Goal: Task Accomplishment & Management: Manage account settings

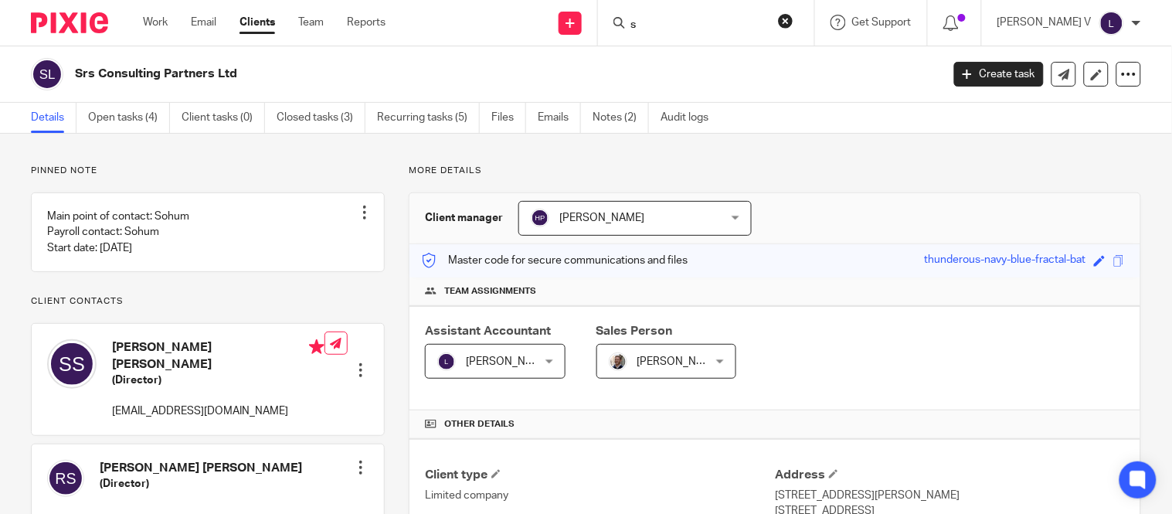
scroll to position [132, 0]
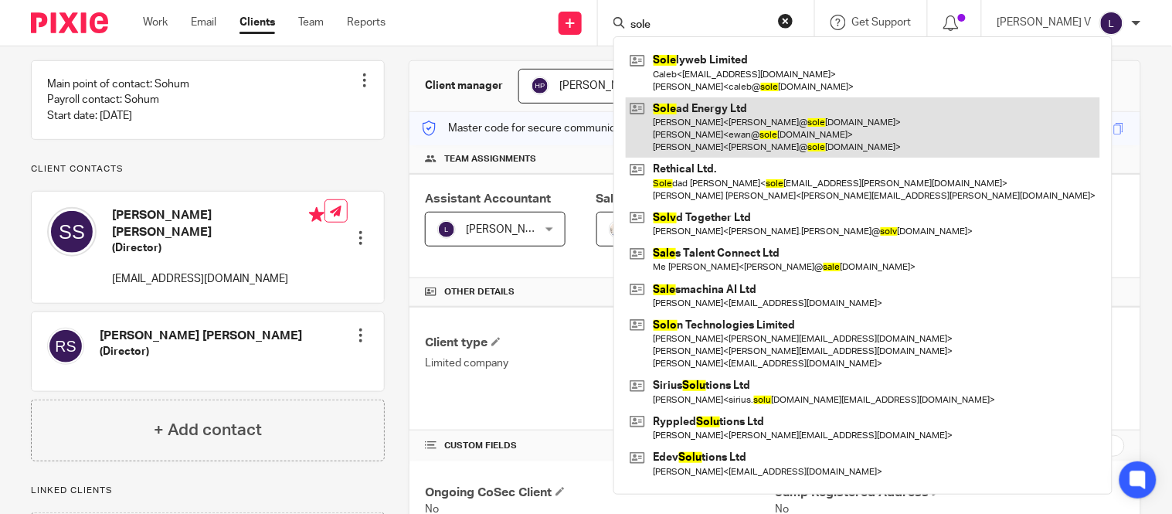
type input "sole"
click at [706, 109] on link at bounding box center [863, 127] width 474 height 61
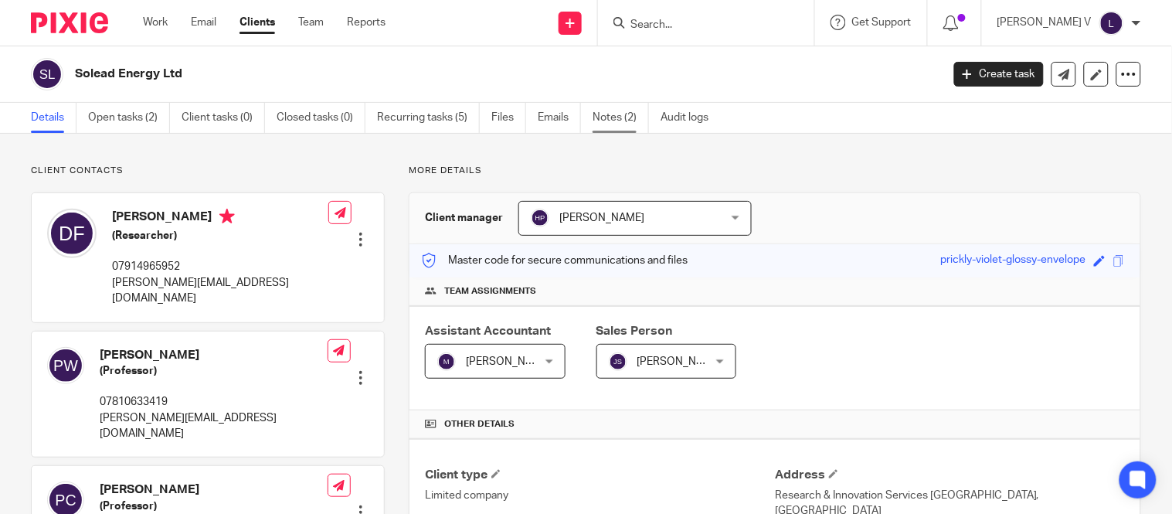
click at [635, 128] on link "Notes (2)" at bounding box center [621, 118] width 56 height 30
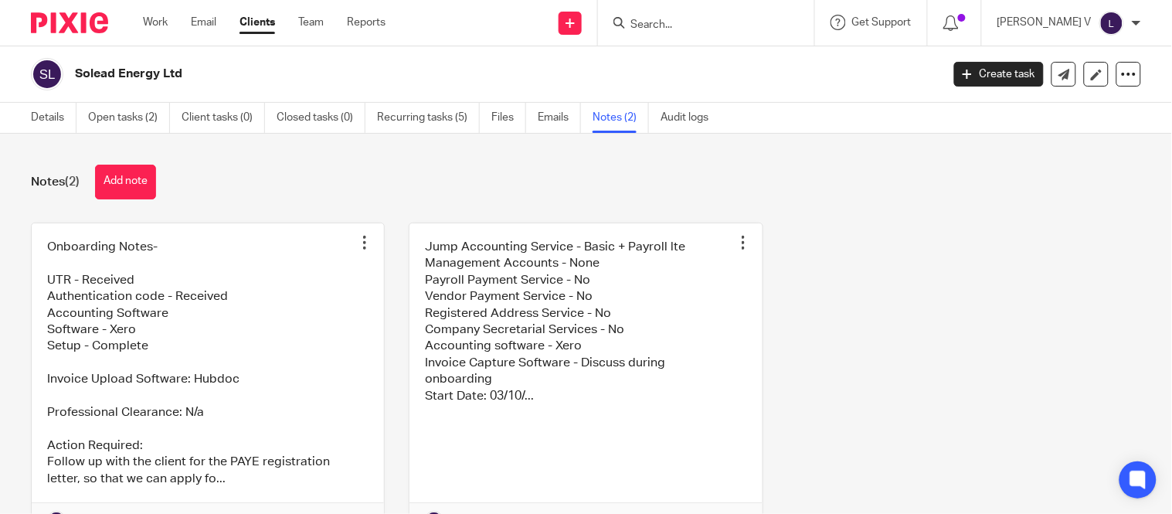
click at [501, 376] on link at bounding box center [586, 380] width 352 height 315
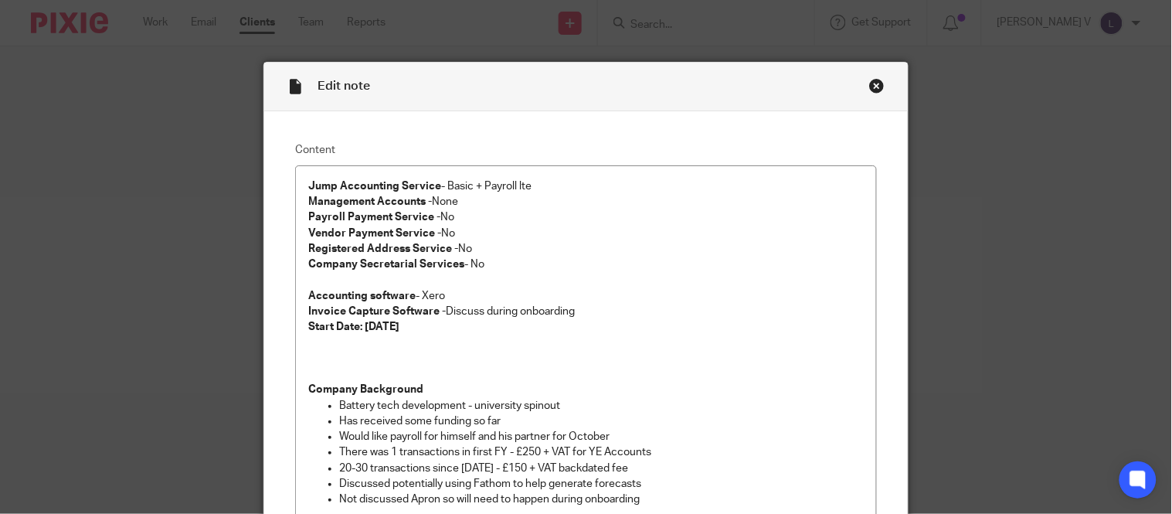
click at [870, 74] on div "Edit note" at bounding box center [585, 87] width 643 height 49
click at [869, 79] on div "Close this dialog window" at bounding box center [876, 85] width 15 height 15
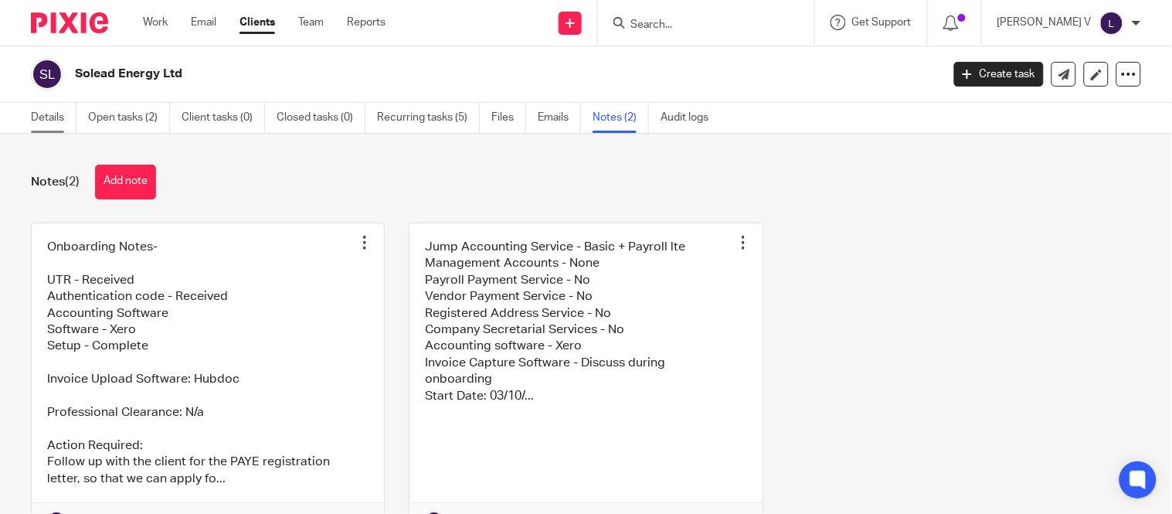
click at [52, 114] on link "Details" at bounding box center [54, 118] width 46 height 30
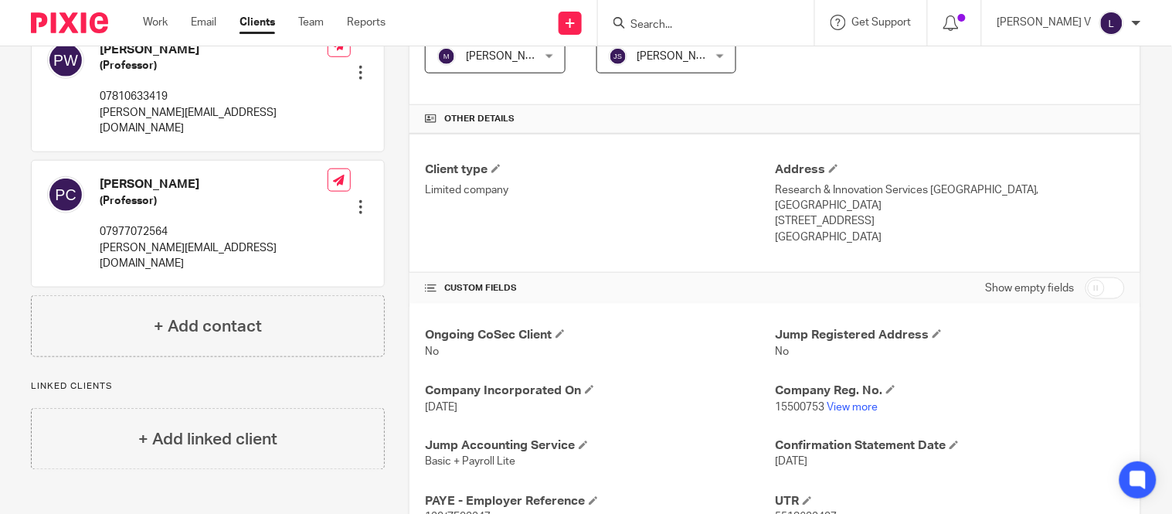
scroll to position [335, 0]
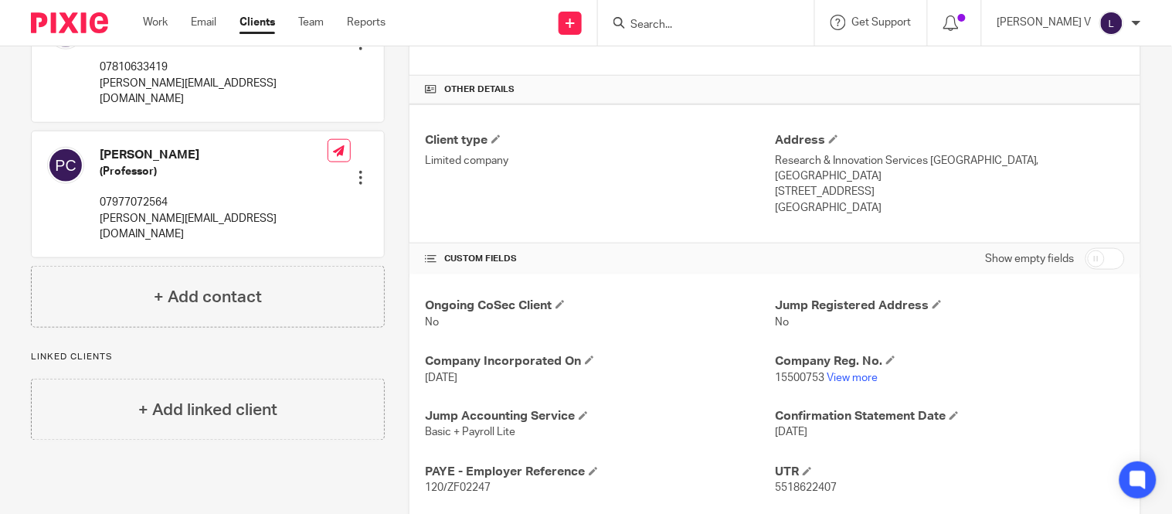
click at [855, 386] on div "Ongoing CoSec Client No Jump Registered Address No Company Incorporated On 18 F…" at bounding box center [775, 480] width 731 height 412
click at [855, 382] on link "View more" at bounding box center [852, 377] width 51 height 11
click at [151, 26] on link "Work" at bounding box center [155, 22] width 25 height 15
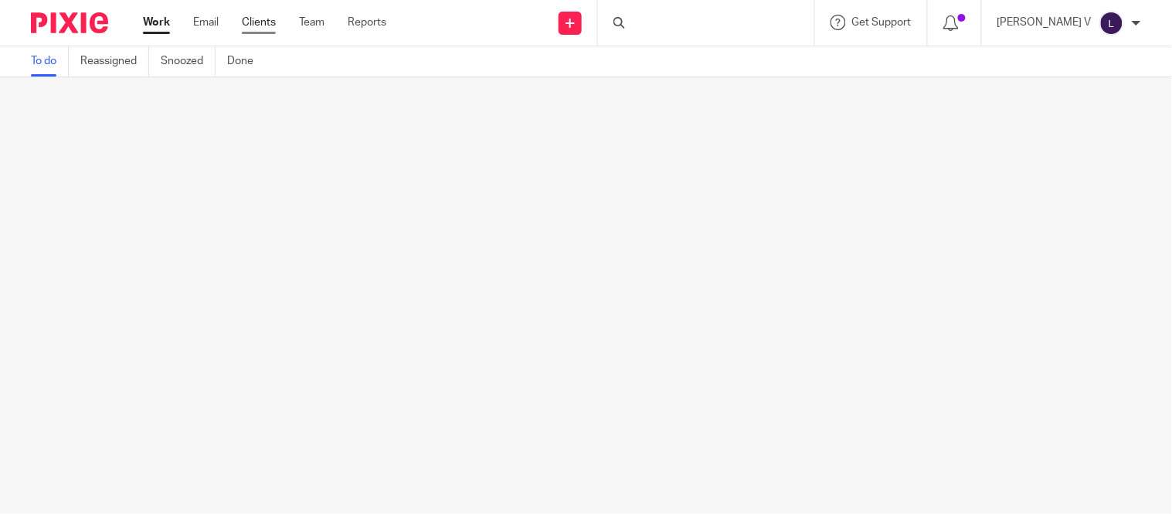
click at [264, 26] on link "Clients" at bounding box center [259, 22] width 34 height 15
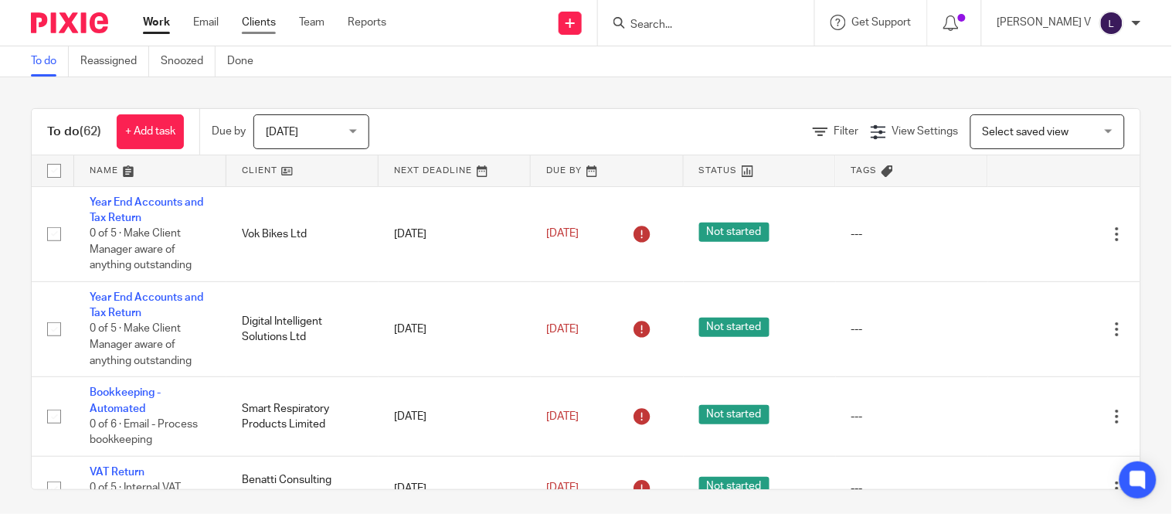
click at [264, 26] on link "Clients" at bounding box center [259, 22] width 34 height 15
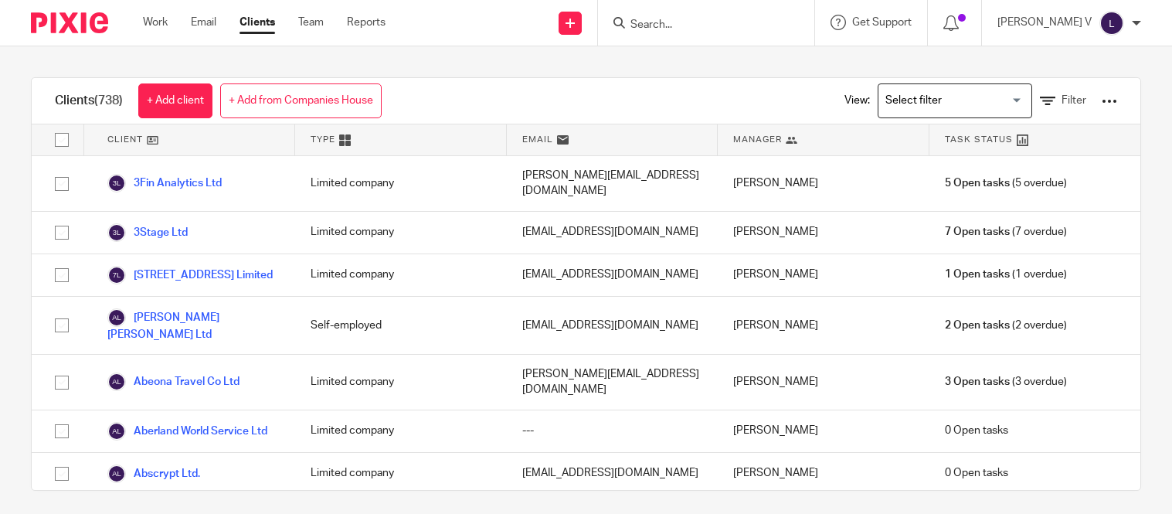
click at [158, 17] on link "Work" at bounding box center [155, 22] width 25 height 15
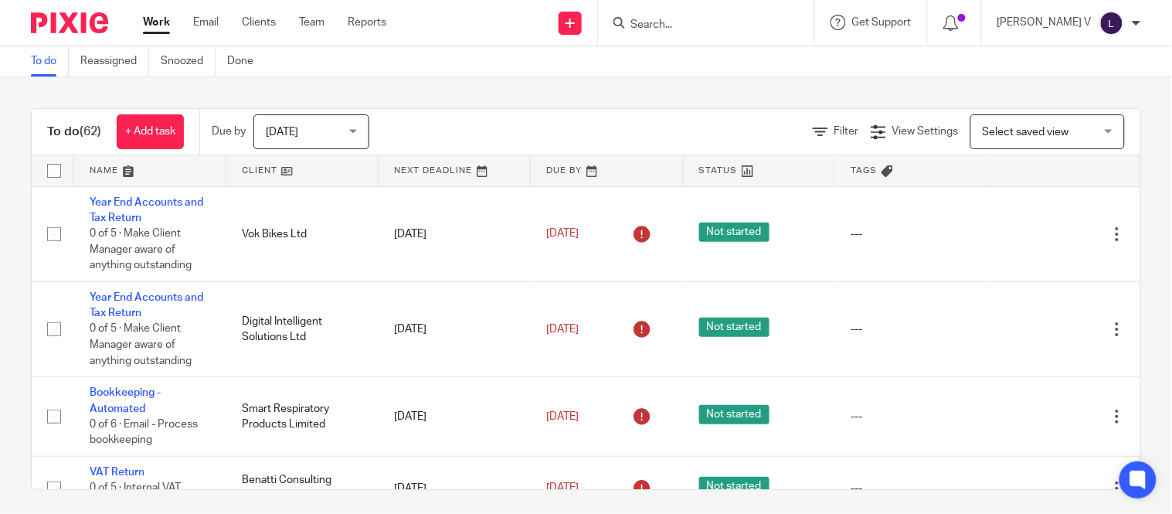
scroll to position [6, 0]
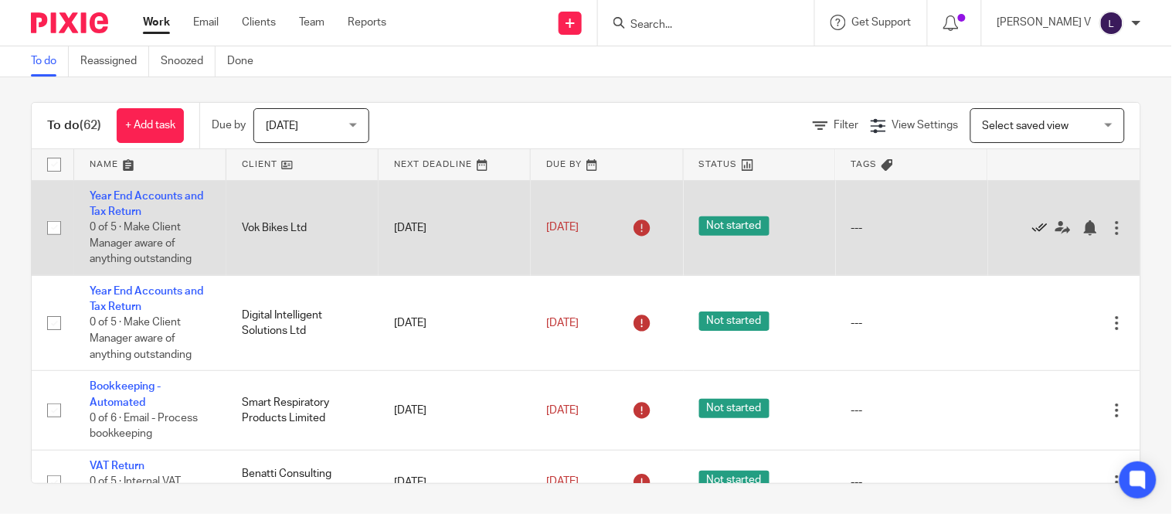
click at [1032, 232] on icon at bounding box center [1039, 227] width 15 height 15
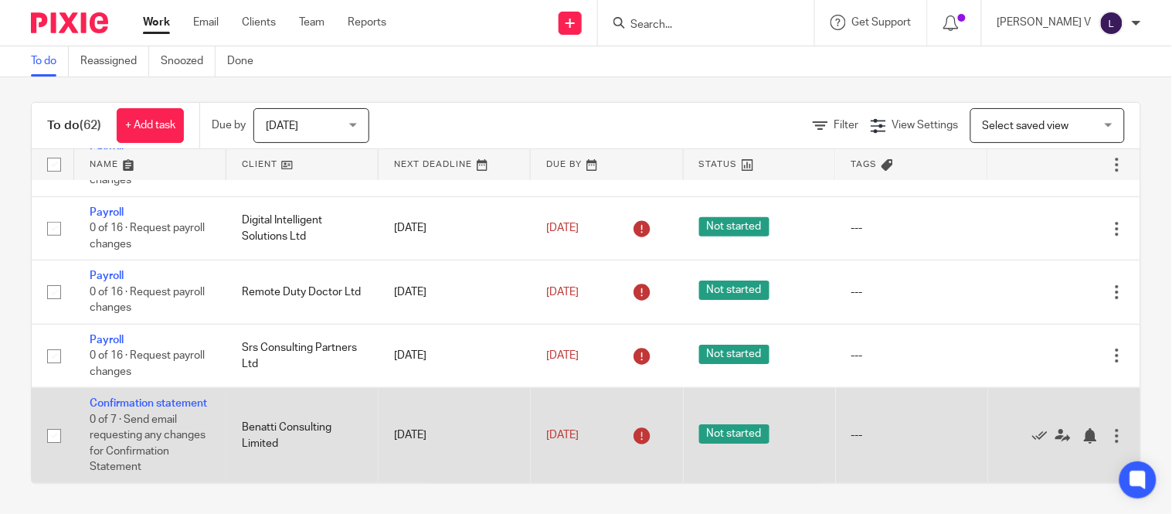
scroll to position [4464, 0]
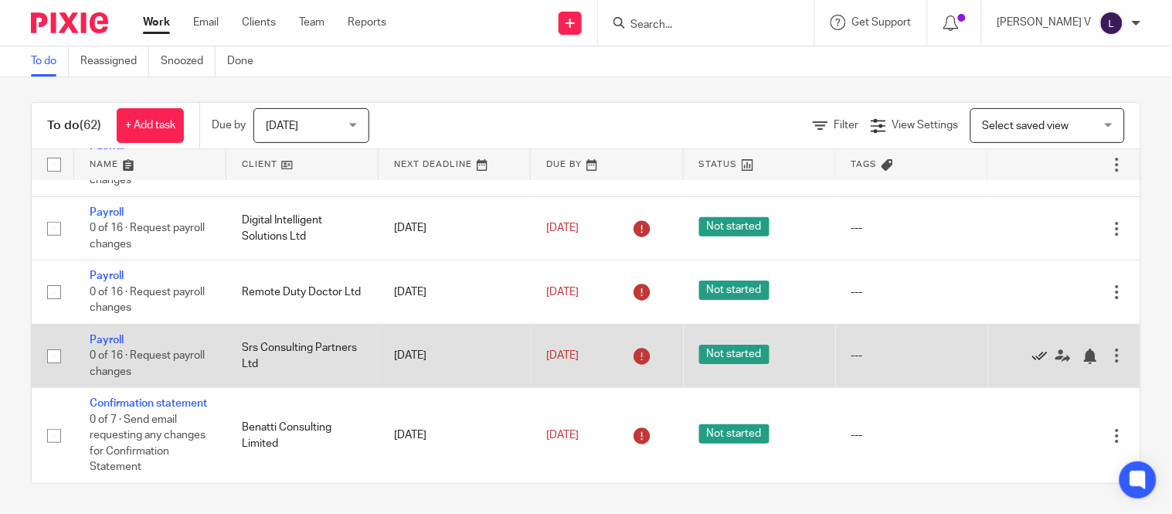
click at [1032, 364] on icon at bounding box center [1039, 356] width 15 height 15
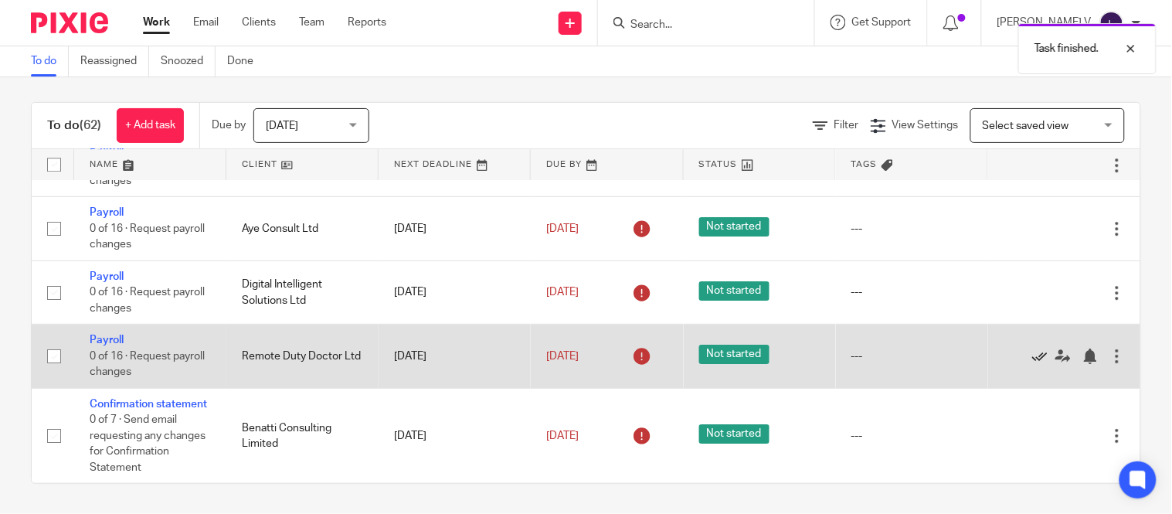
click at [1032, 349] on icon at bounding box center [1039, 356] width 15 height 15
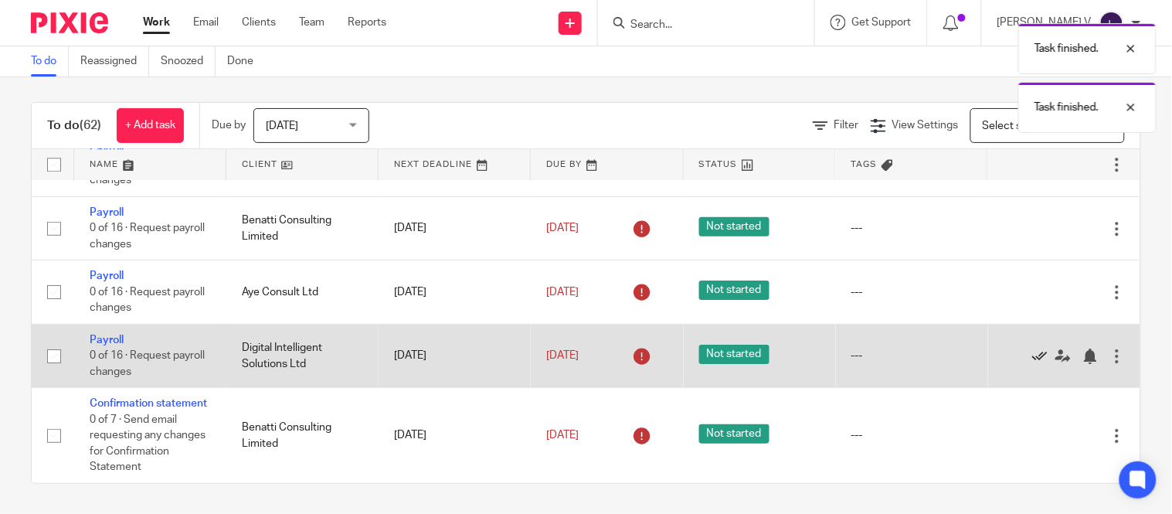
scroll to position [4407, 0]
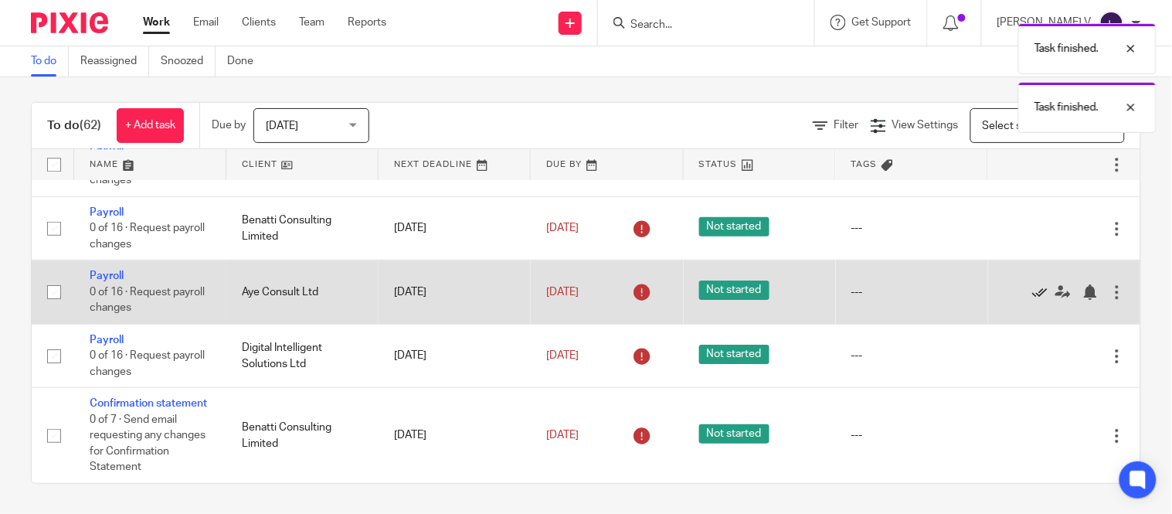
click at [1032, 284] on icon at bounding box center [1039, 291] width 15 height 15
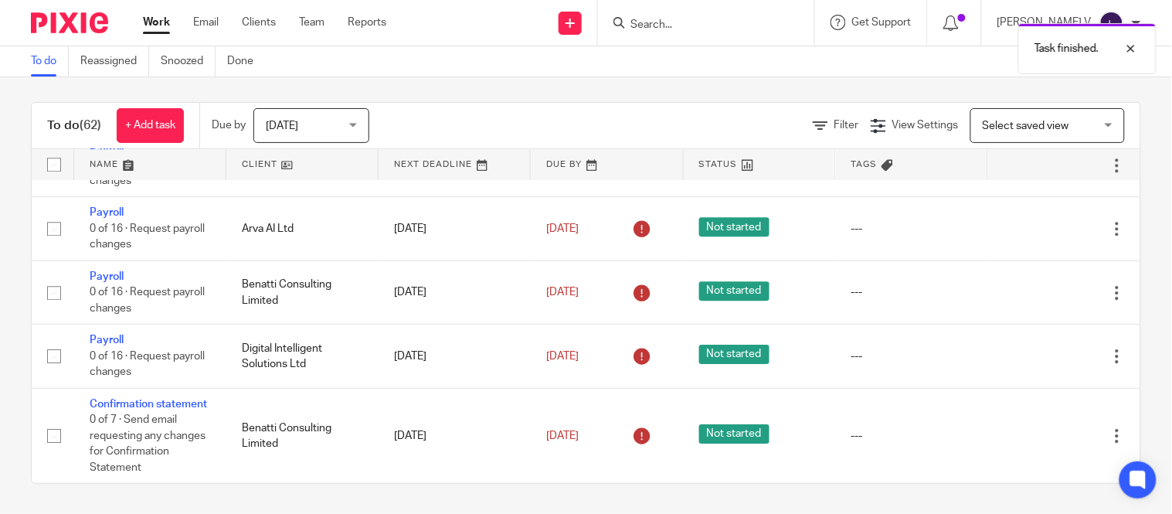
scroll to position [4068, 0]
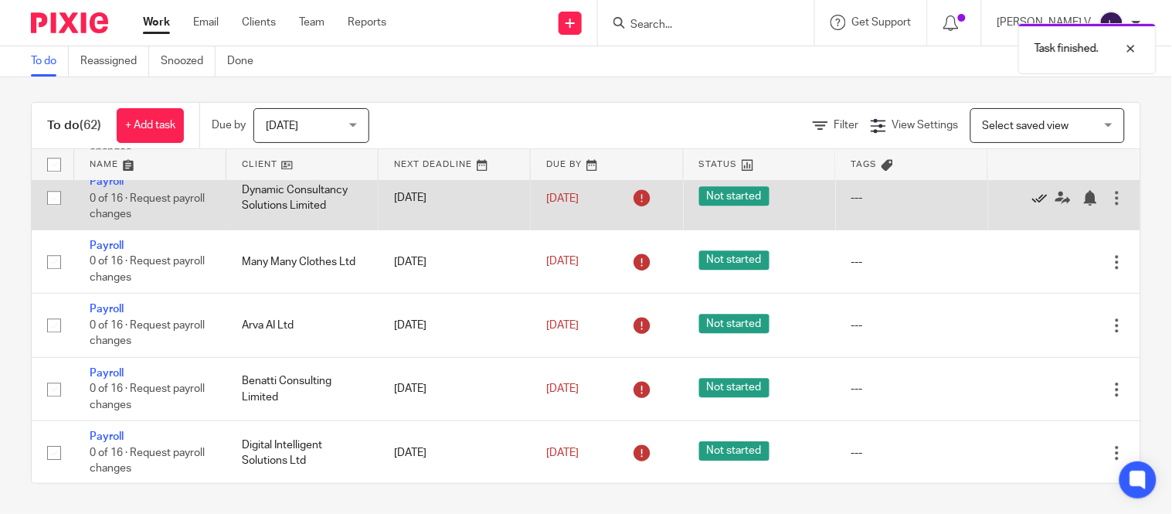
click at [1032, 206] on icon at bounding box center [1039, 197] width 15 height 15
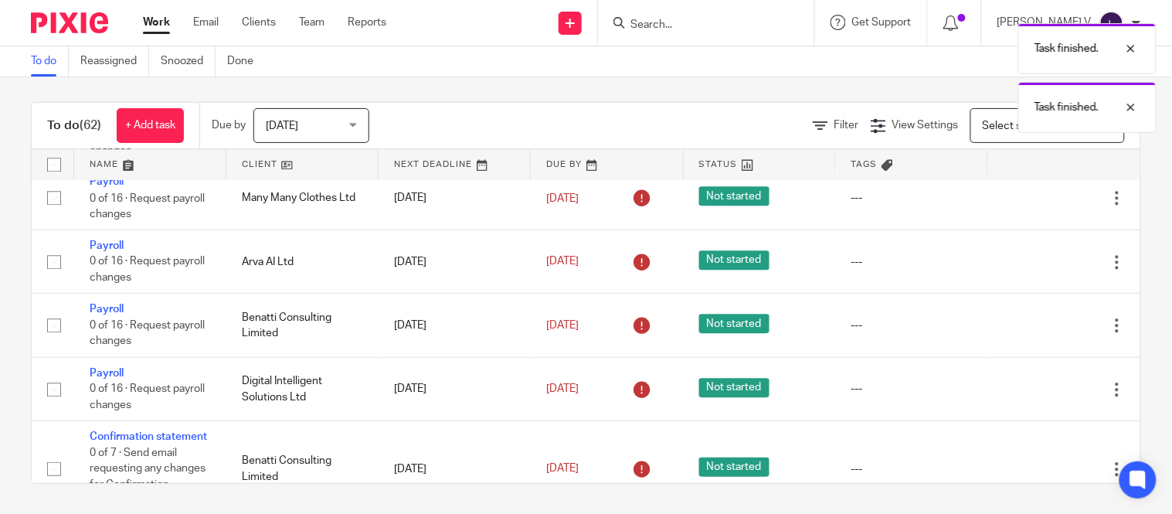
click at [1032, 142] on icon at bounding box center [1039, 134] width 15 height 15
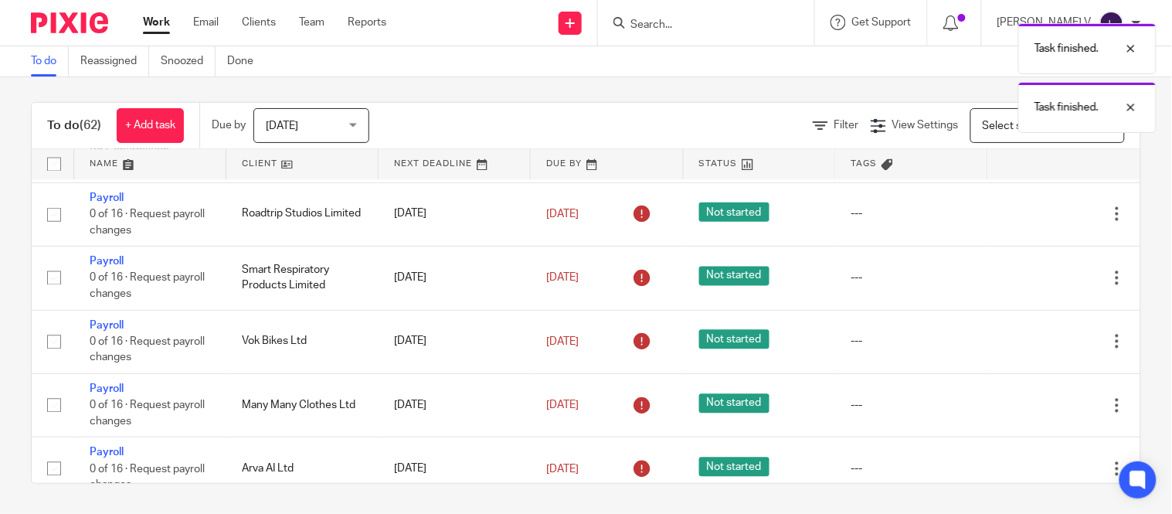
scroll to position [3795, 0]
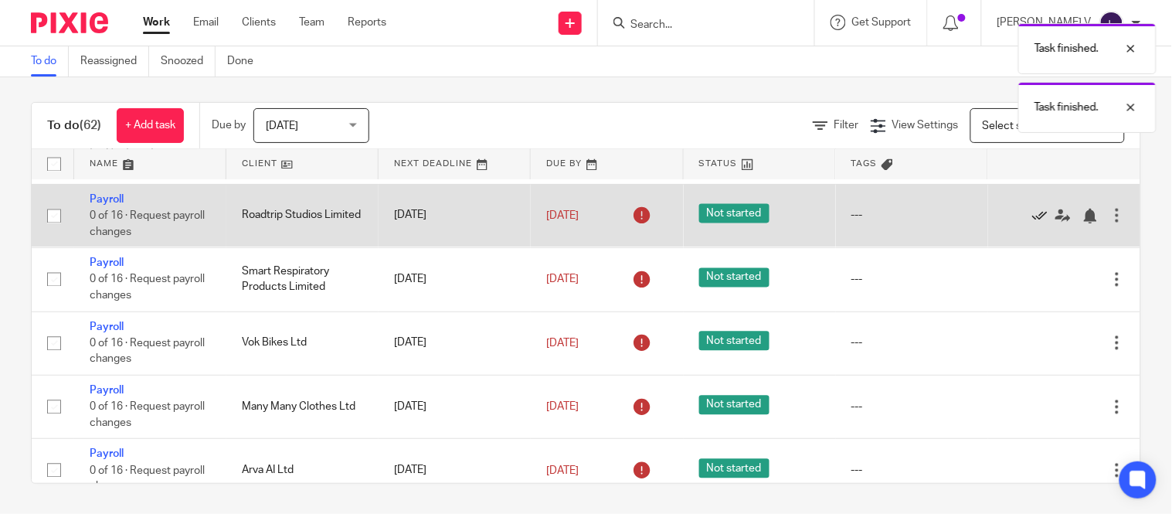
click at [1032, 224] on icon at bounding box center [1039, 216] width 15 height 15
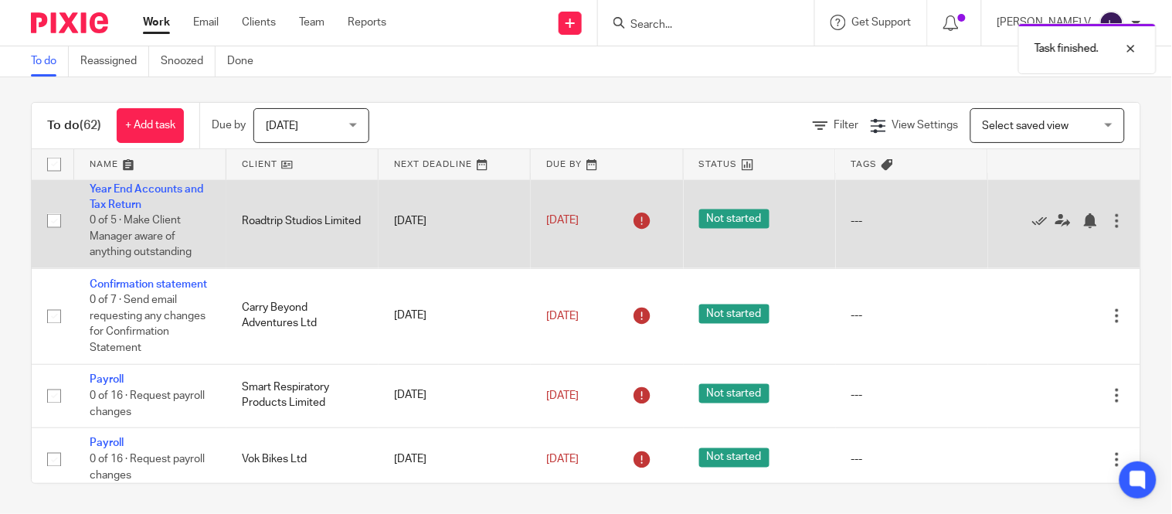
scroll to position [3611, 0]
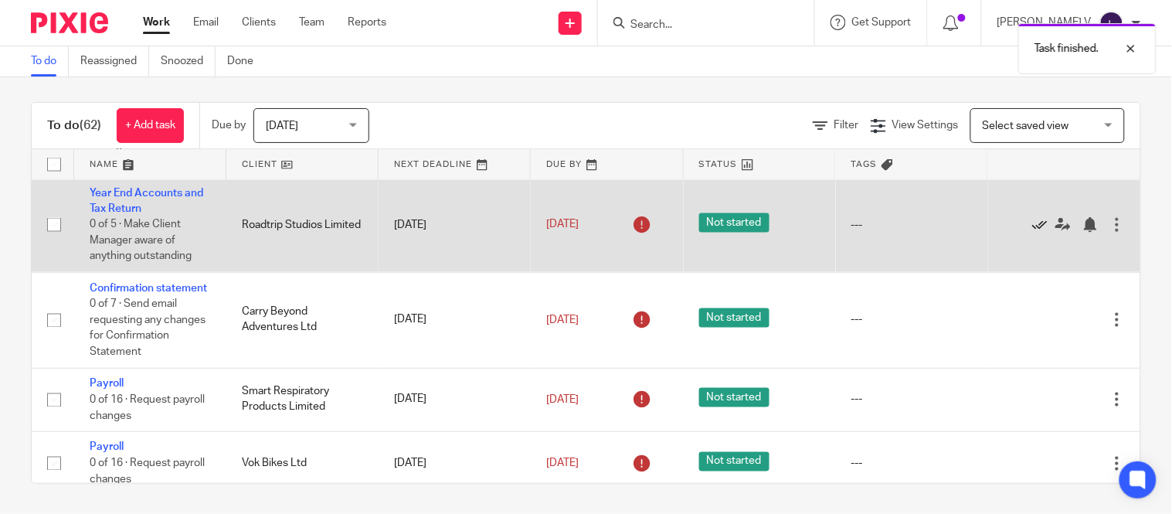
click at [1032, 233] on icon at bounding box center [1039, 224] width 15 height 15
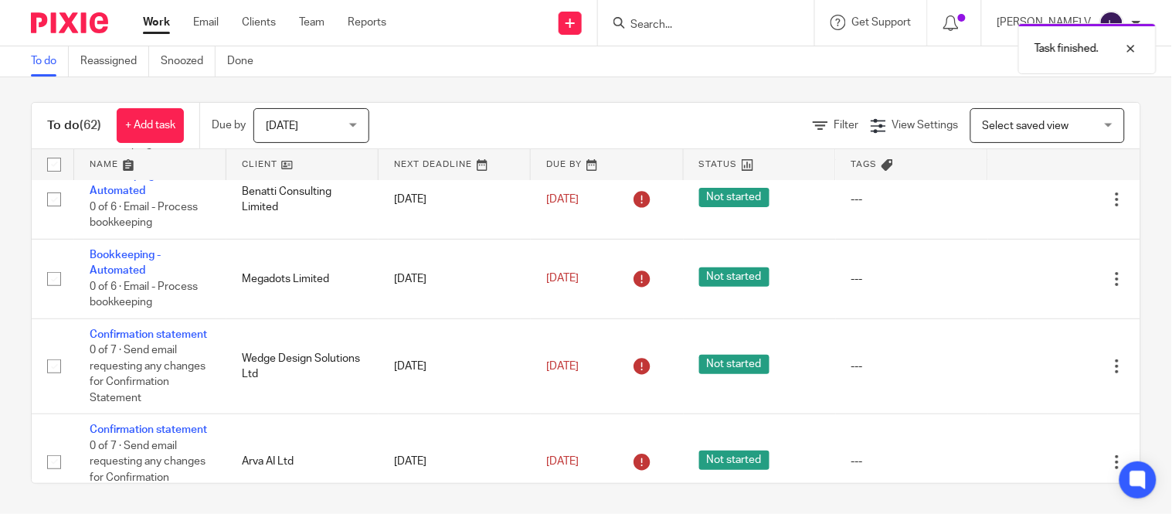
scroll to position [3084, 0]
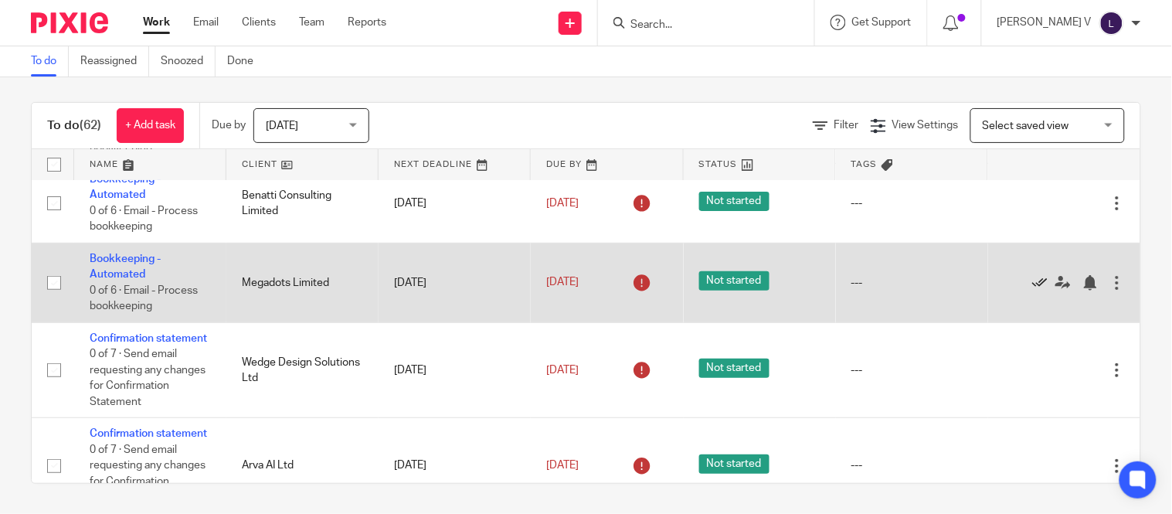
click at [1032, 291] on icon at bounding box center [1039, 282] width 15 height 15
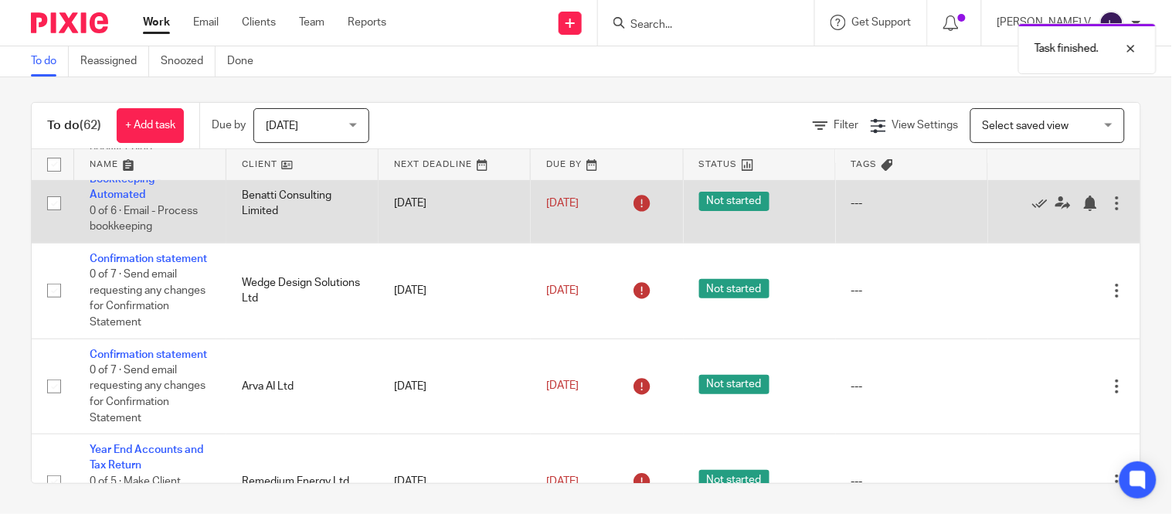
click at [1004, 211] on div at bounding box center [1057, 203] width 106 height 15
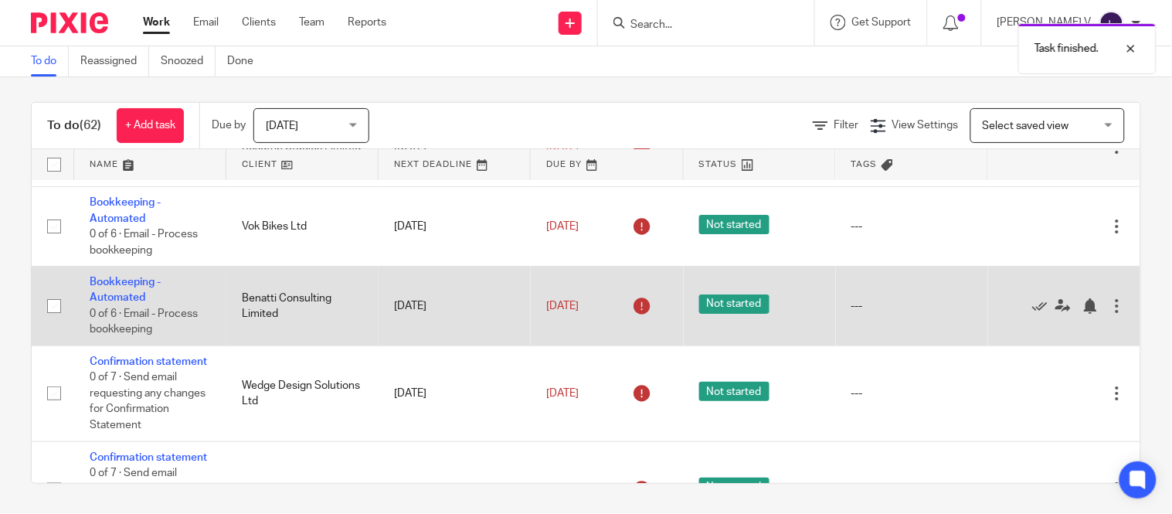
scroll to position [2981, 0]
click at [1032, 315] on icon at bounding box center [1039, 306] width 15 height 15
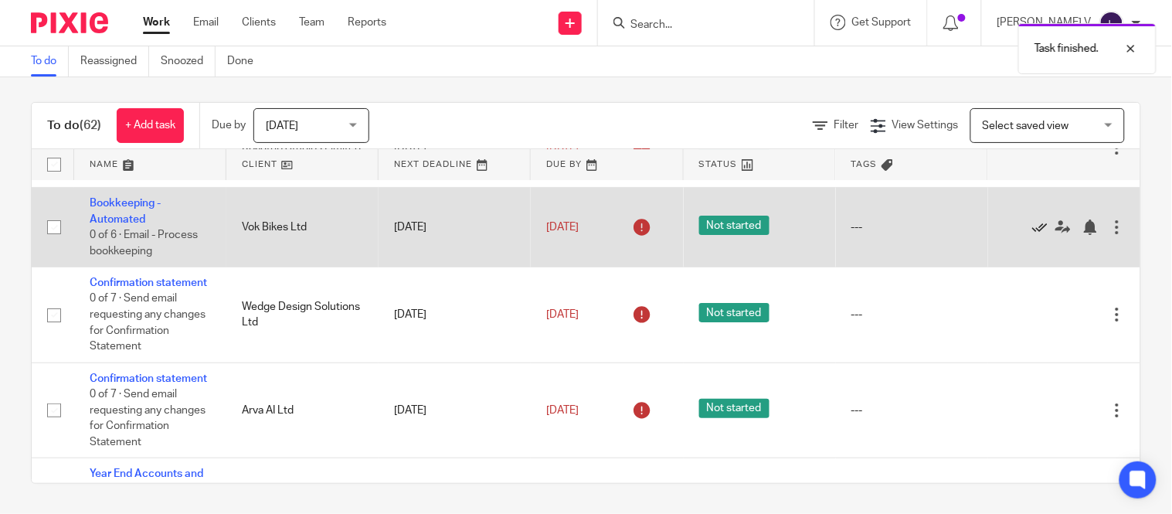
click at [1032, 235] on icon at bounding box center [1039, 226] width 15 height 15
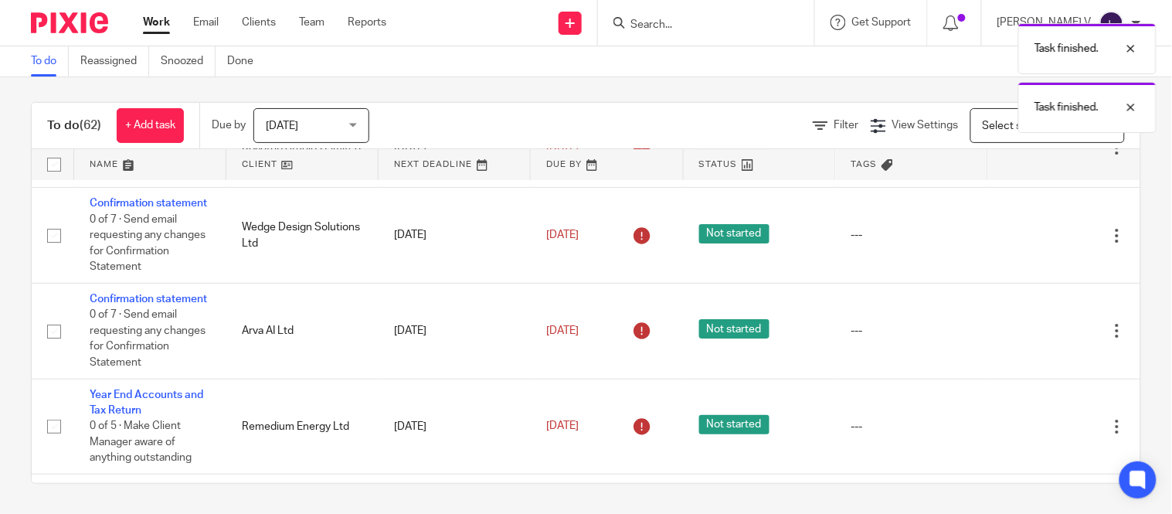
scroll to position [2864, 0]
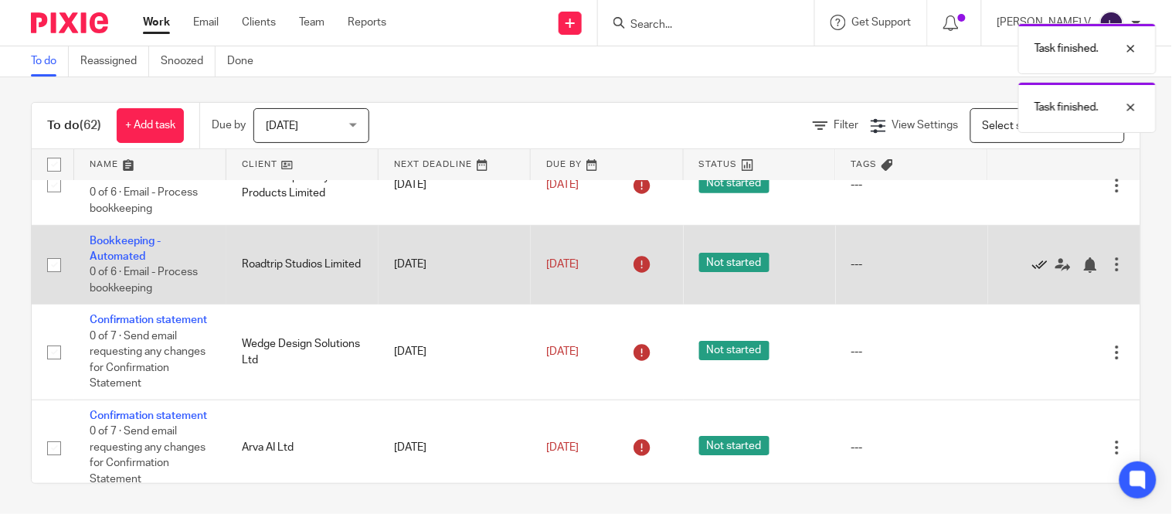
click at [1032, 273] on icon at bounding box center [1039, 264] width 15 height 15
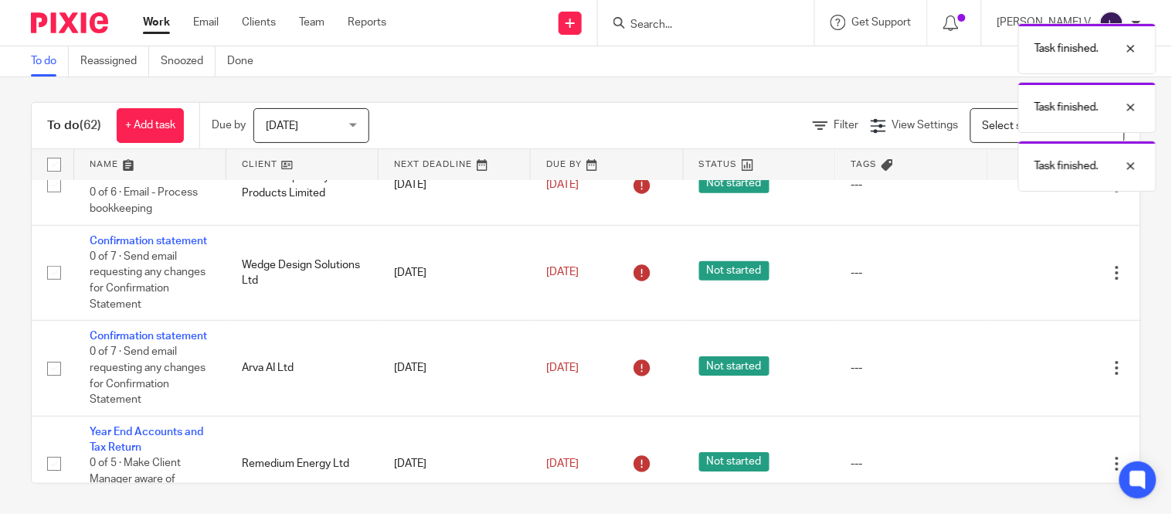
scroll to position [2765, 0]
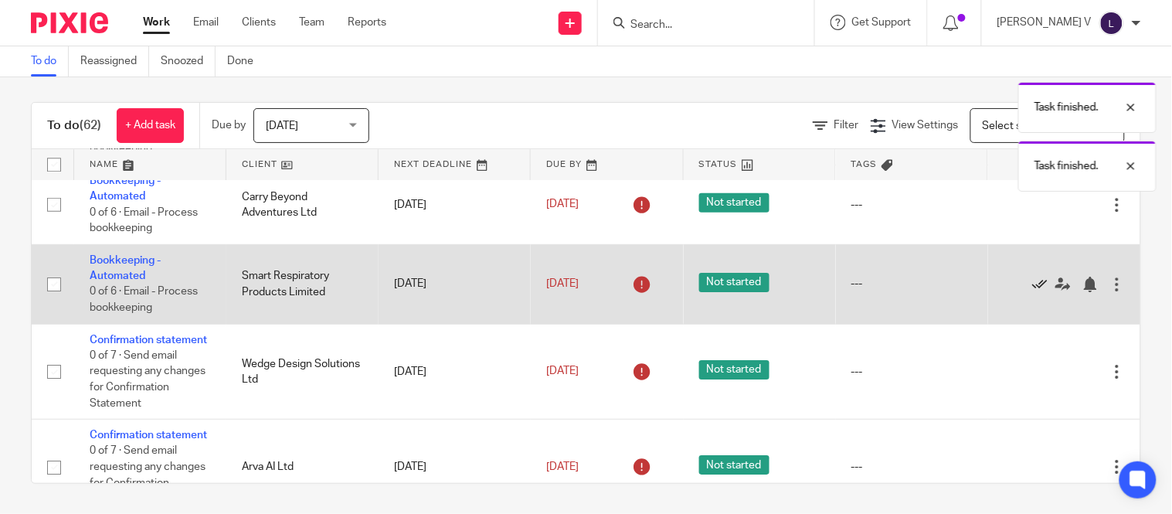
click at [1032, 292] on icon at bounding box center [1039, 284] width 15 height 15
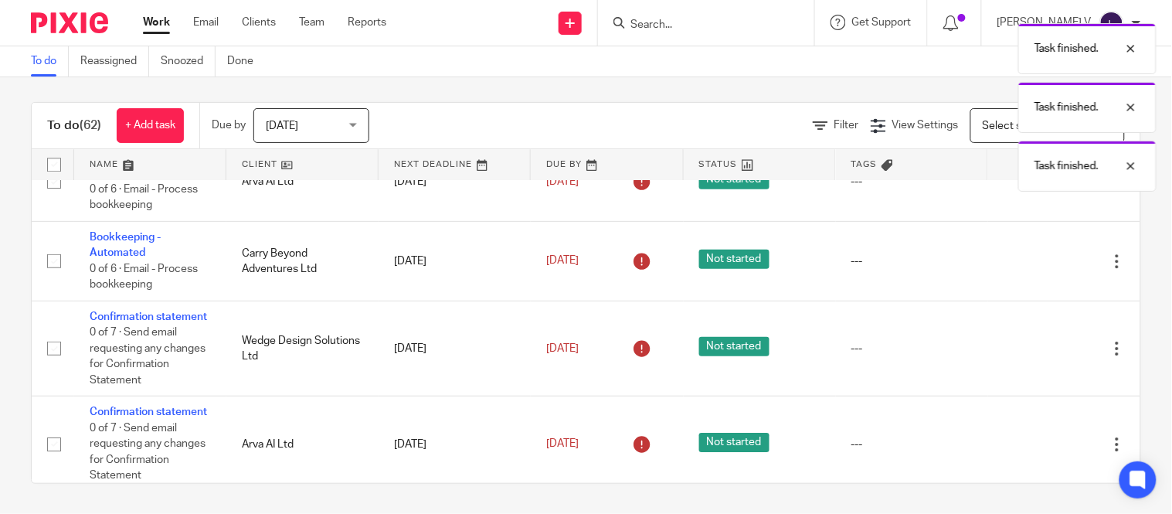
scroll to position [2699, 0]
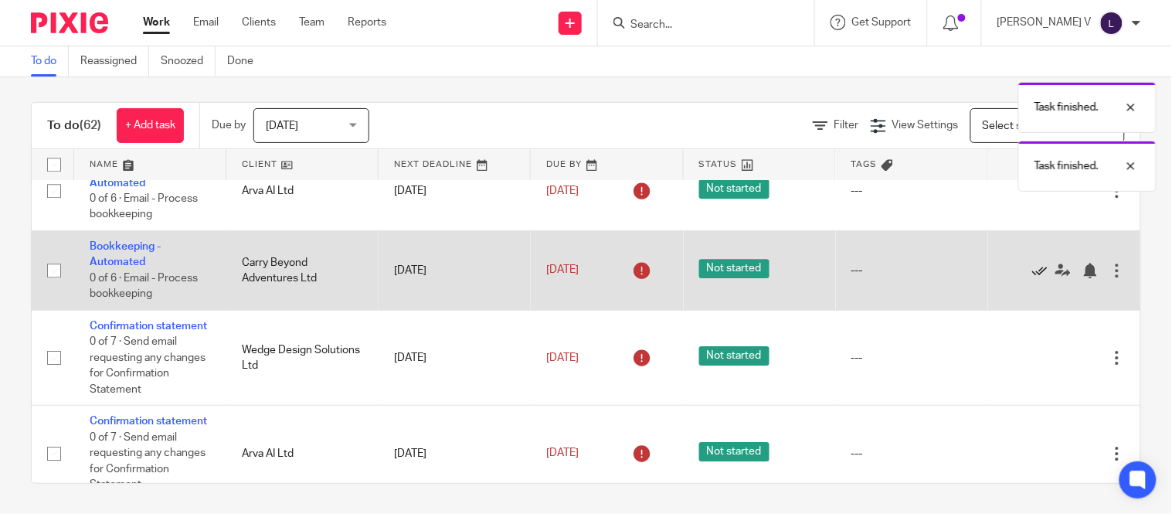
click at [1032, 278] on icon at bounding box center [1039, 270] width 15 height 15
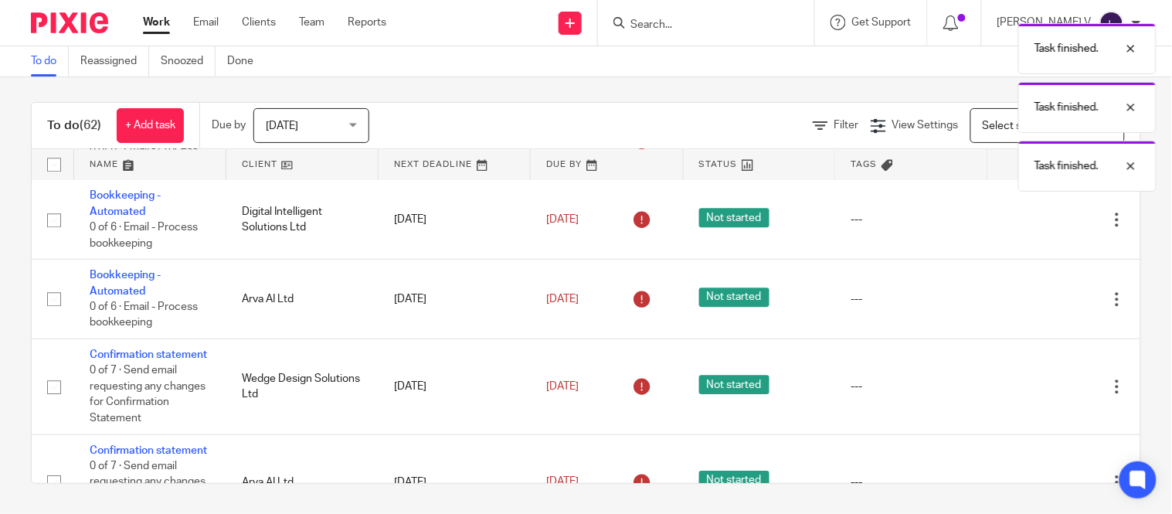
scroll to position [2590, 0]
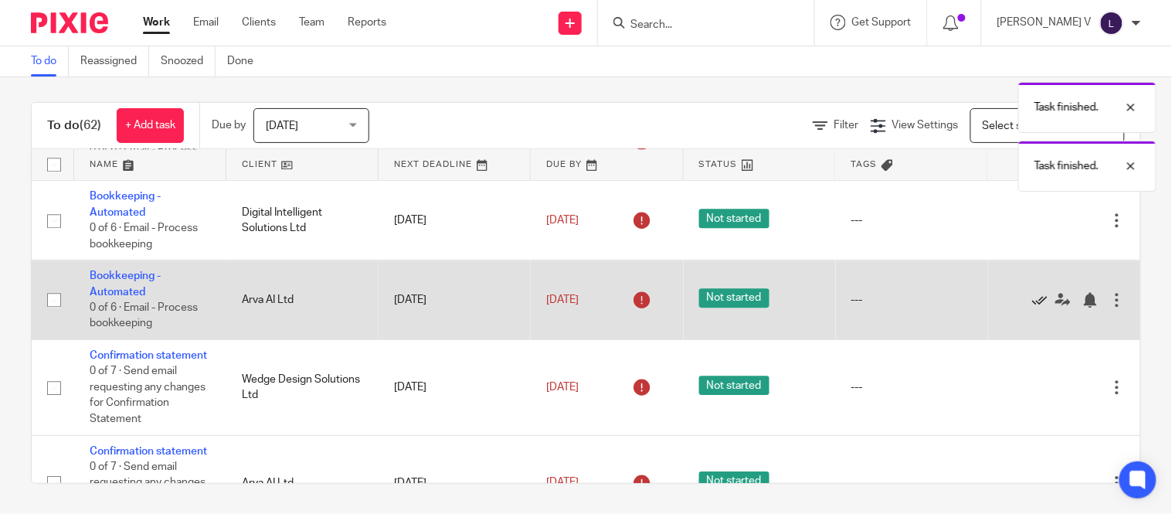
click at [1032, 308] on icon at bounding box center [1039, 299] width 15 height 15
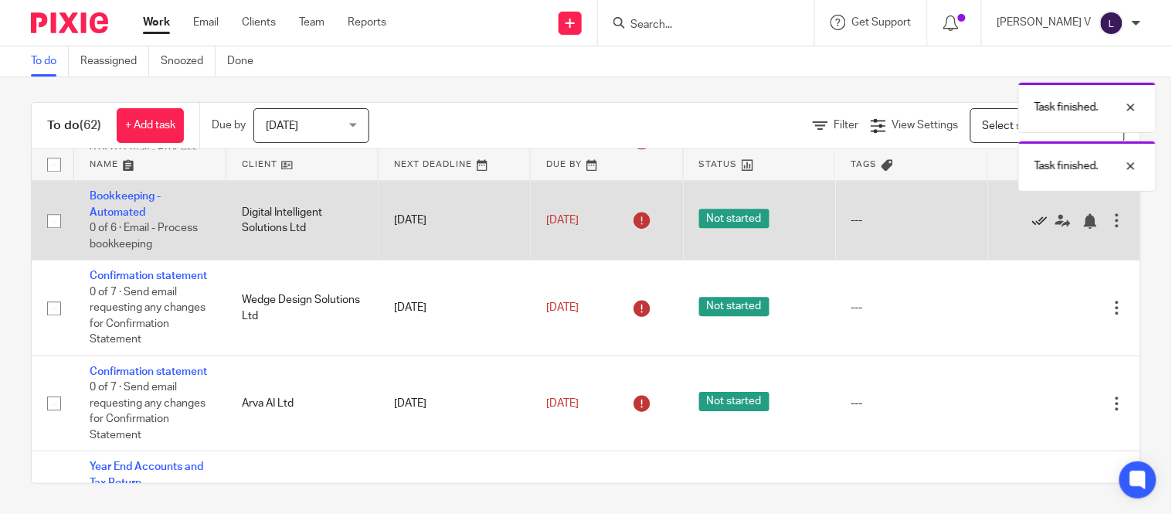
click at [1032, 228] on link at bounding box center [1043, 220] width 23 height 15
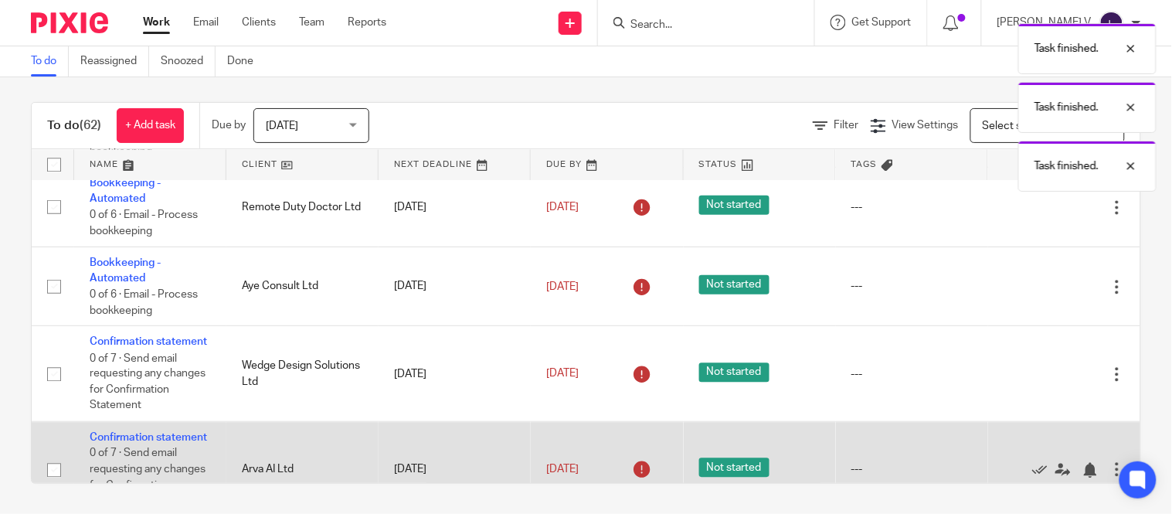
scroll to position [2440, 0]
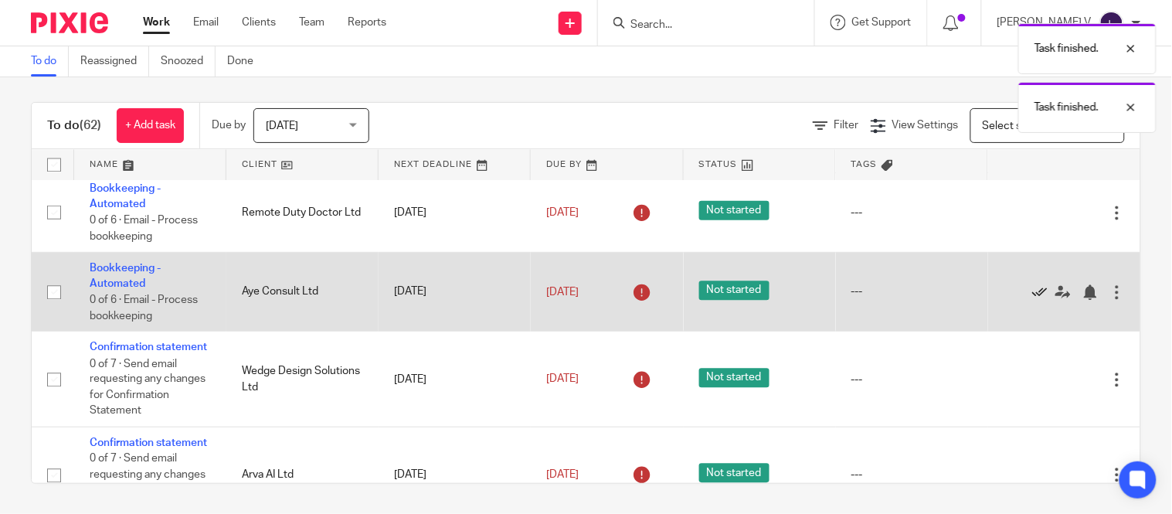
click at [1032, 300] on icon at bounding box center [1039, 291] width 15 height 15
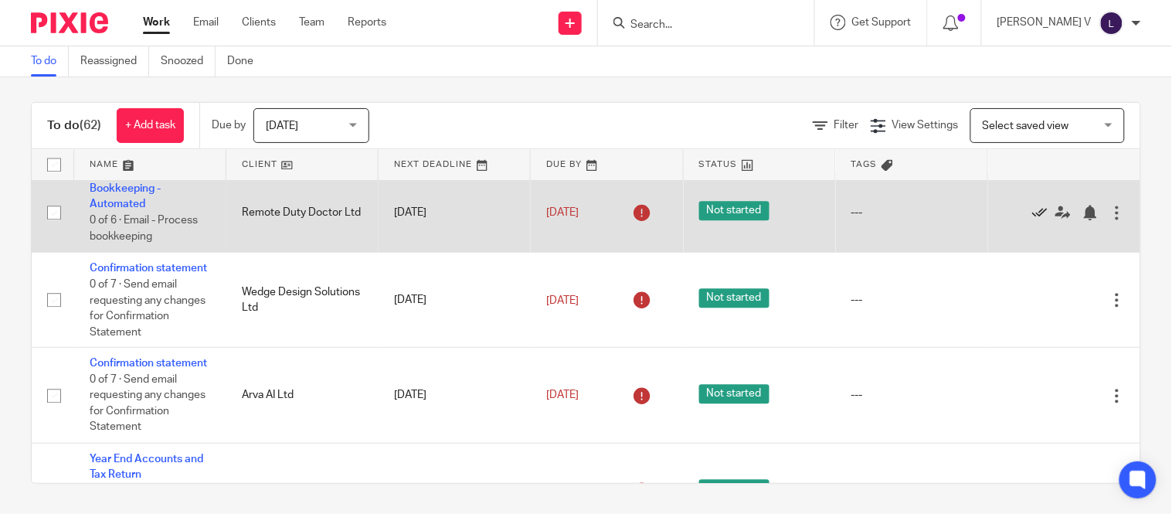
click at [1032, 220] on icon at bounding box center [1039, 212] width 15 height 15
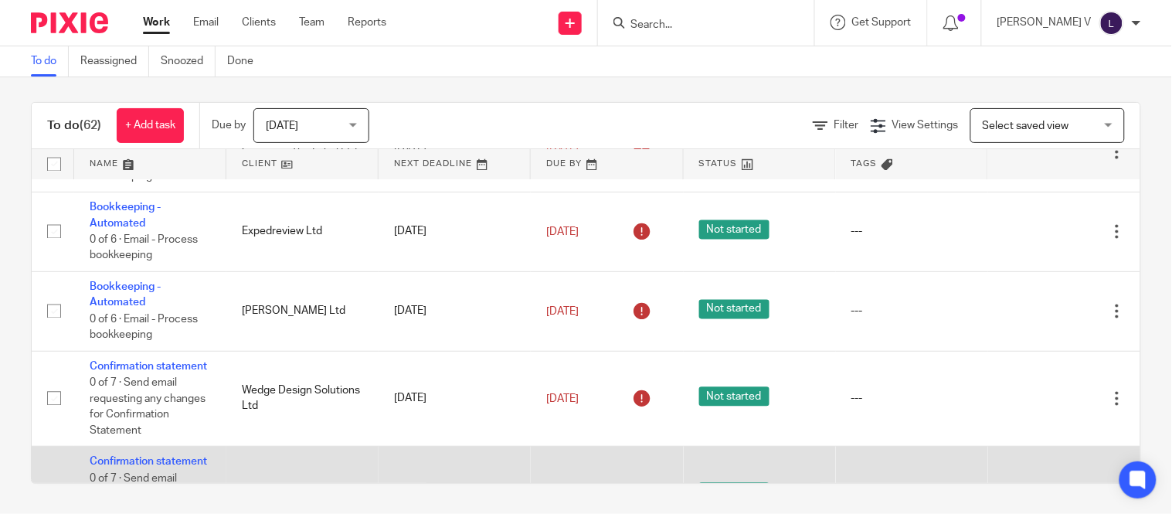
scroll to position [2260, 0]
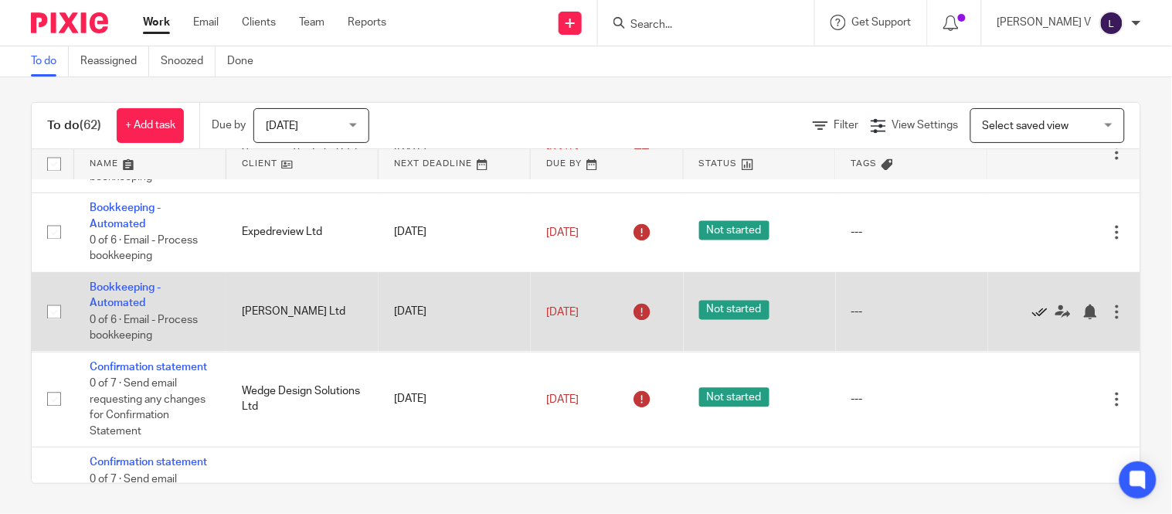
click at [1032, 320] on icon at bounding box center [1039, 311] width 15 height 15
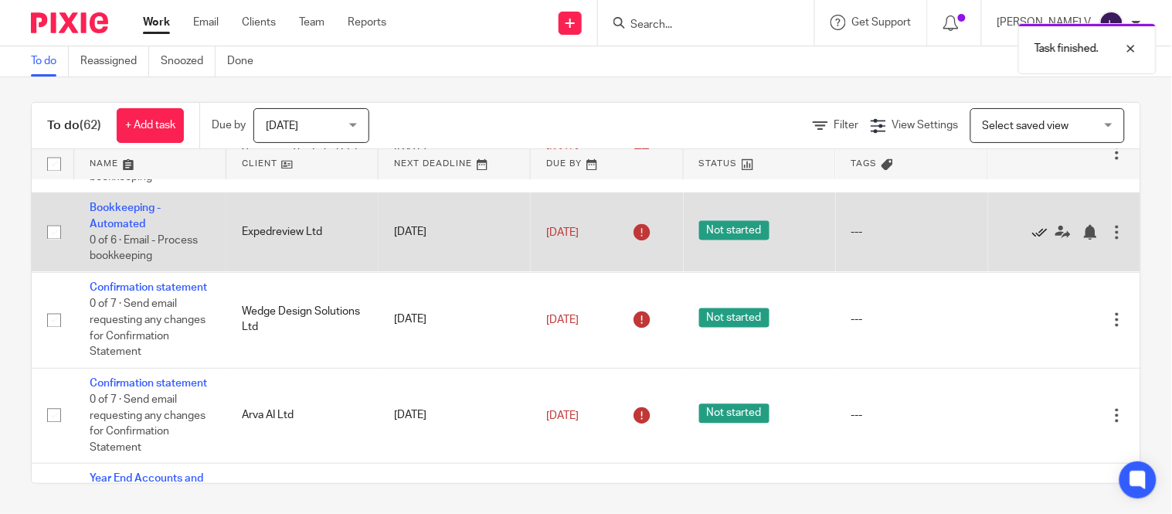
click at [1032, 240] on icon at bounding box center [1039, 232] width 15 height 15
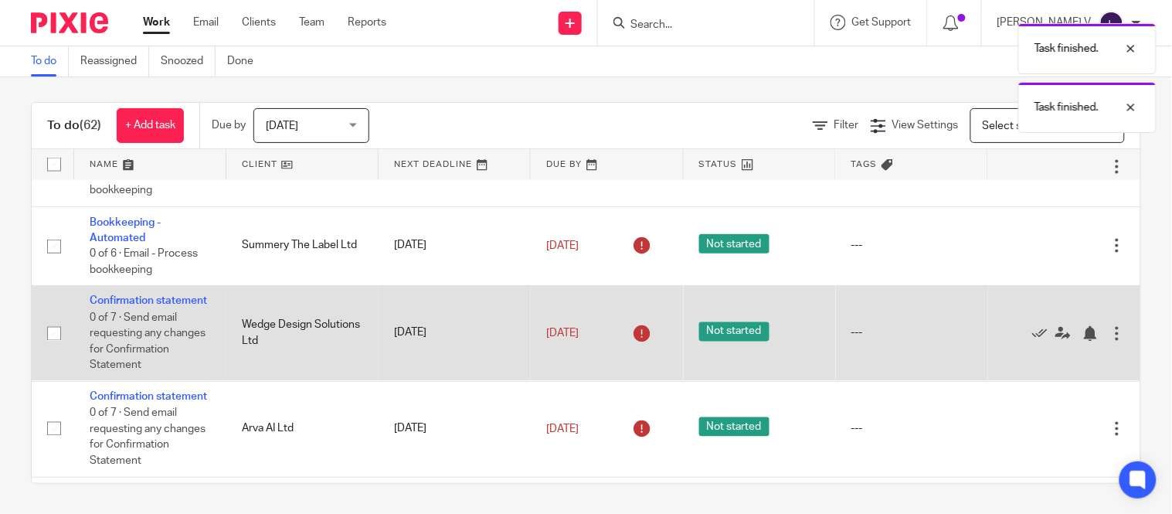
scroll to position [2161, 0]
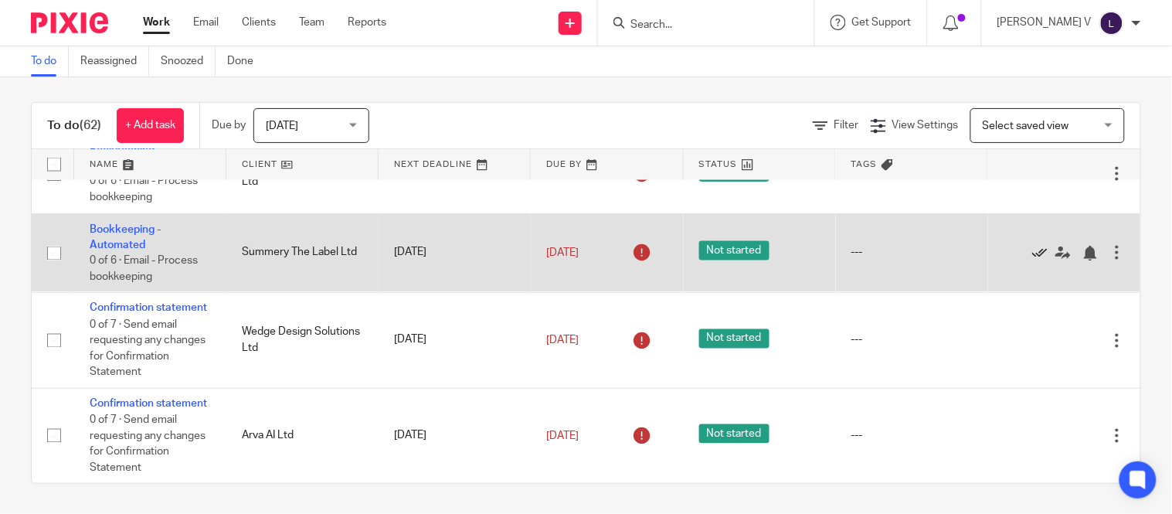
click at [1032, 261] on icon at bounding box center [1039, 253] width 15 height 15
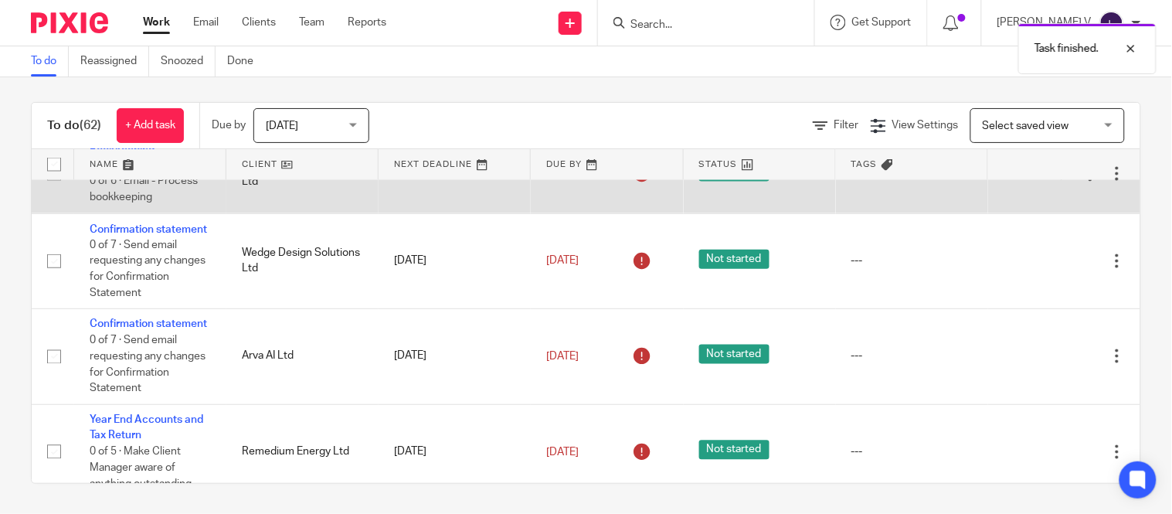
click at [1032, 182] on icon at bounding box center [1039, 173] width 15 height 15
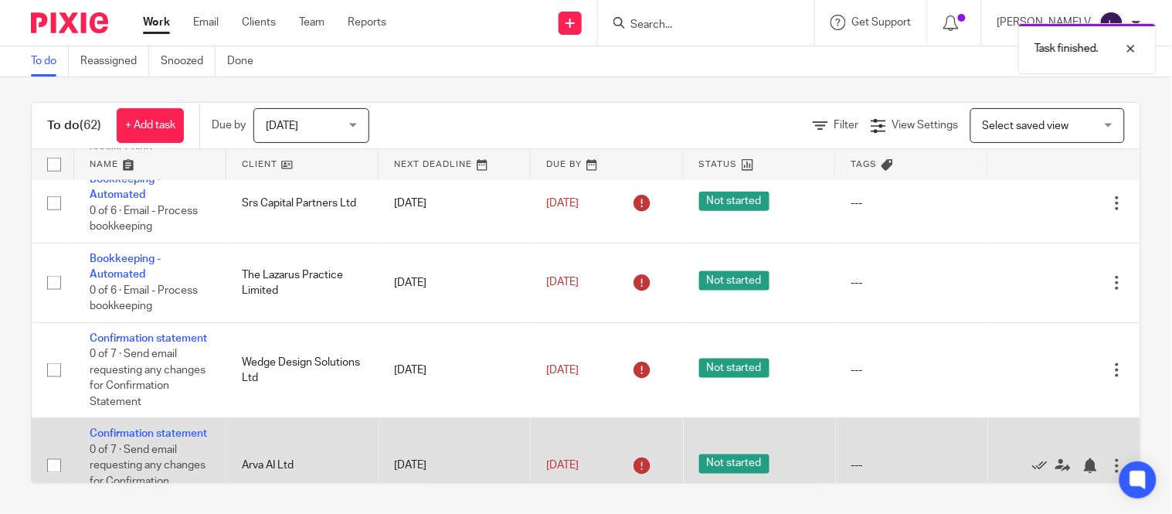
scroll to position [1971, 0]
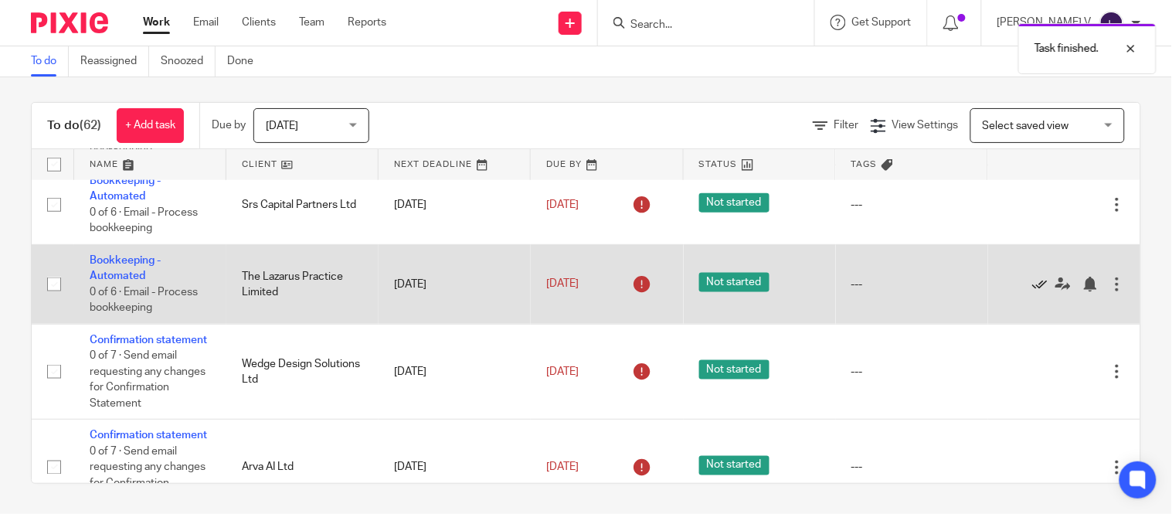
click at [1032, 292] on icon at bounding box center [1039, 284] width 15 height 15
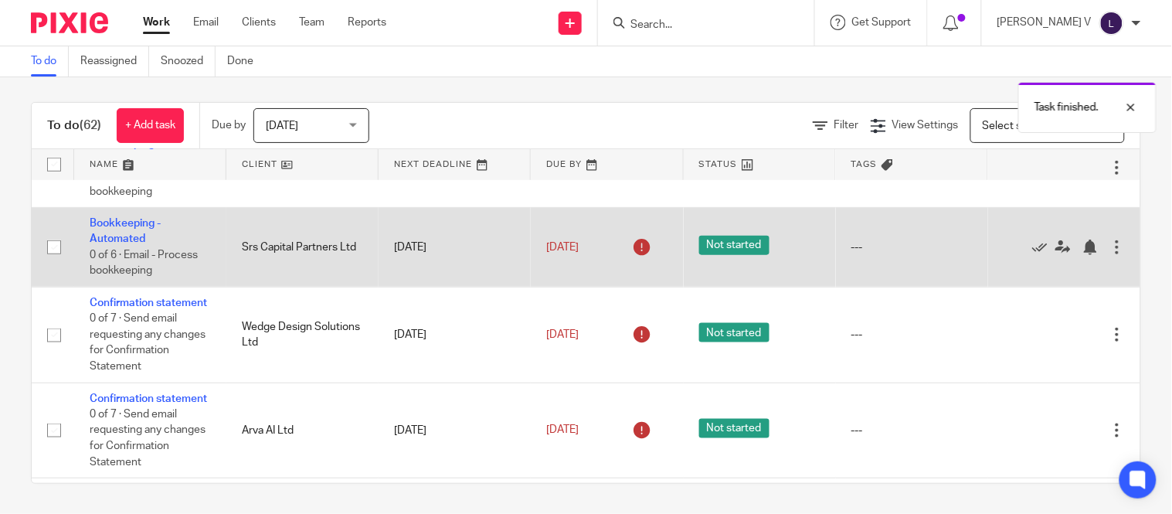
scroll to position [1927, 0]
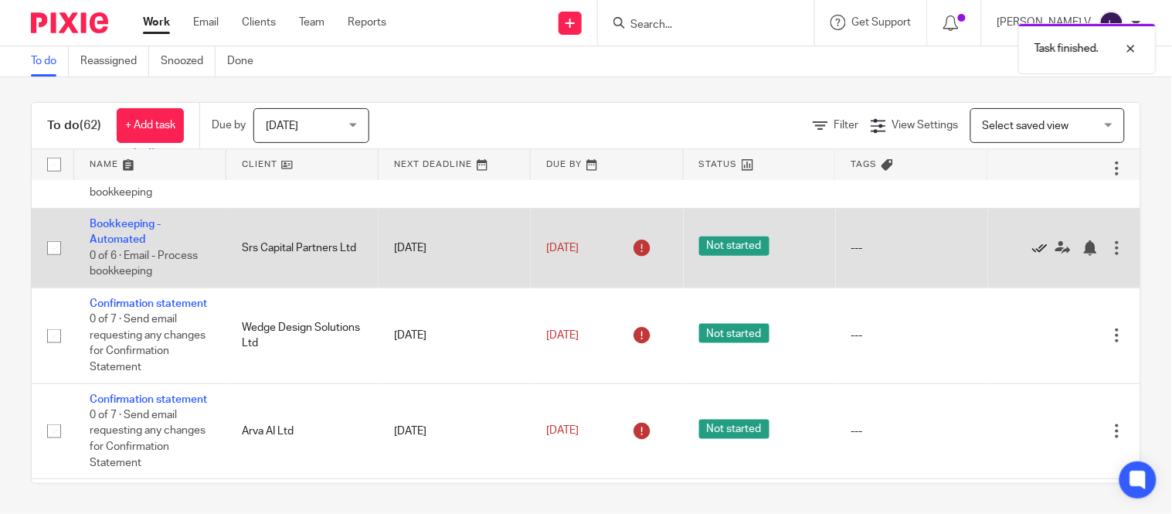
click at [1032, 256] on icon at bounding box center [1039, 247] width 15 height 15
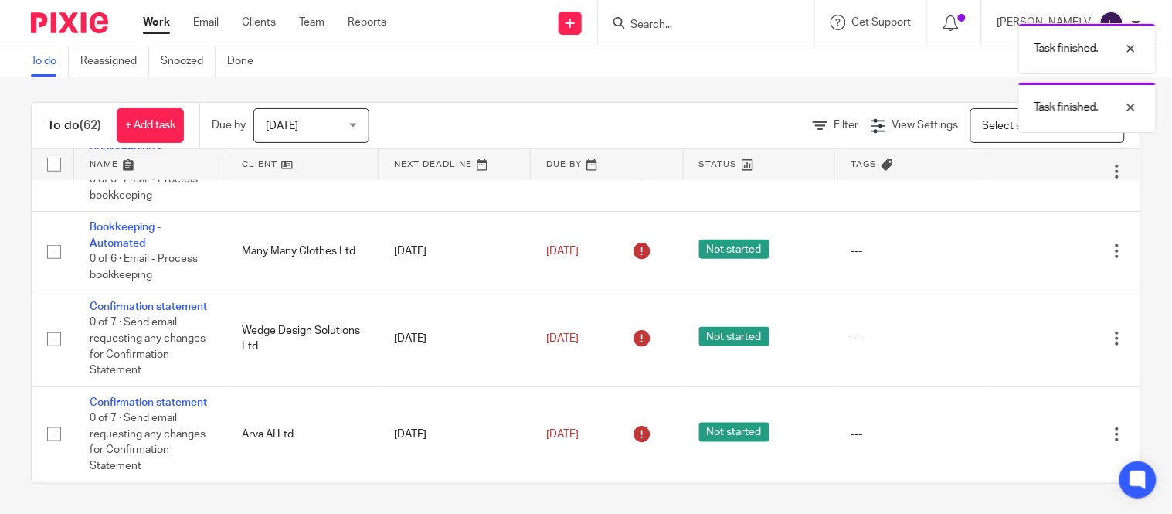
scroll to position [1844, 0]
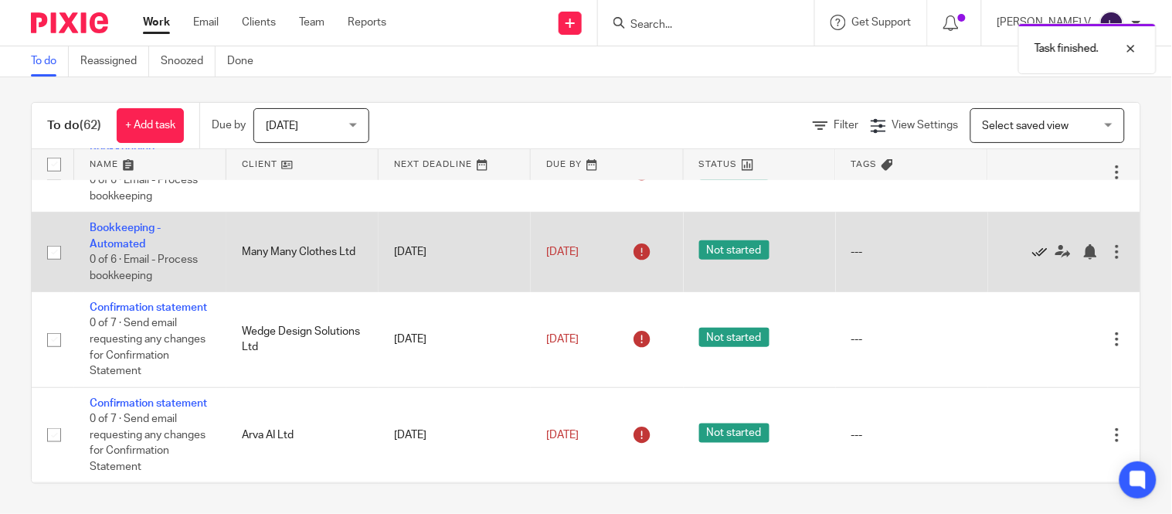
click at [1032, 260] on icon at bounding box center [1039, 251] width 15 height 15
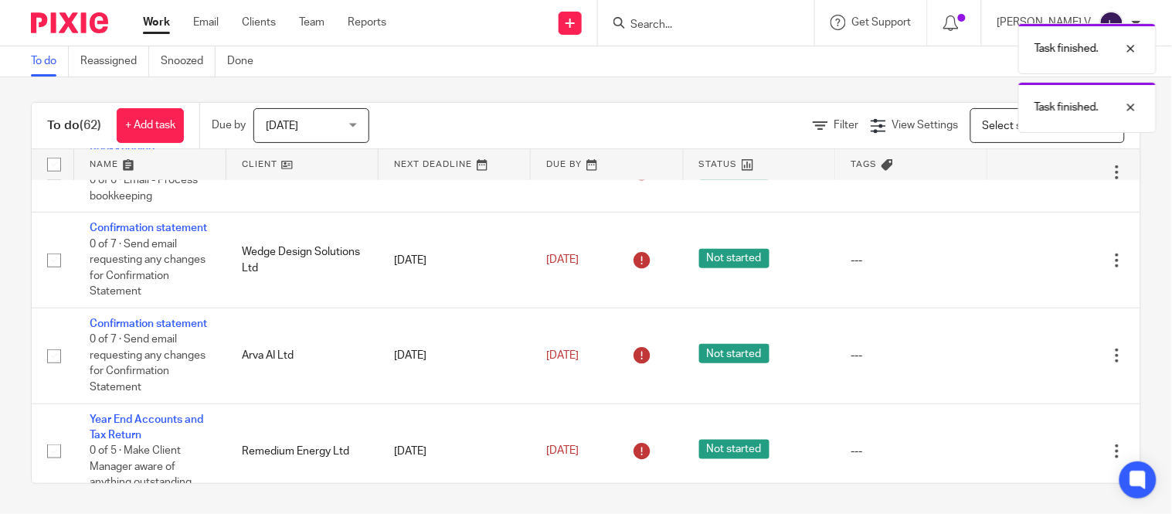
scroll to position [1780, 0]
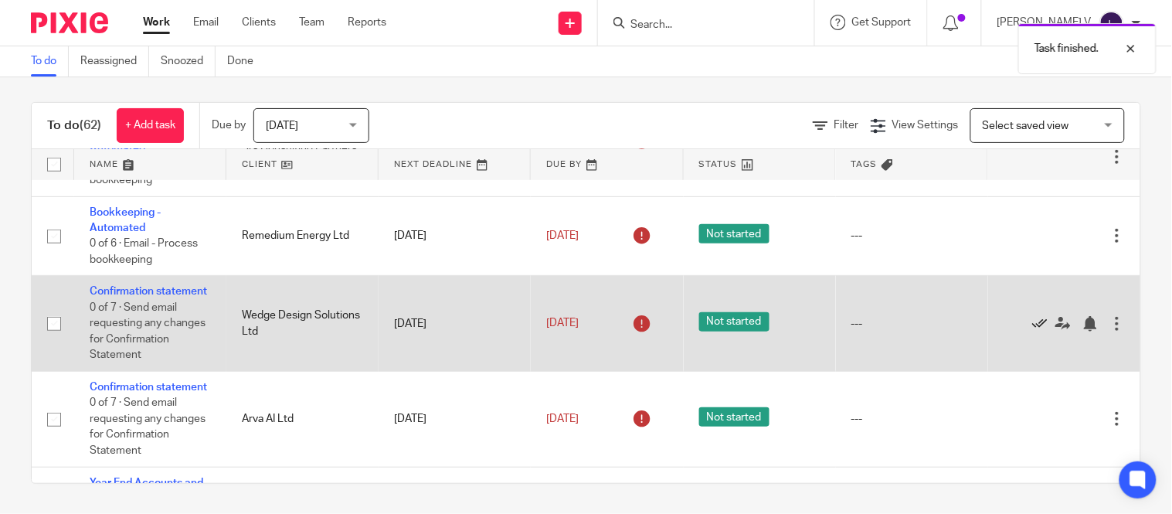
click at [1032, 332] on icon at bounding box center [1039, 323] width 15 height 15
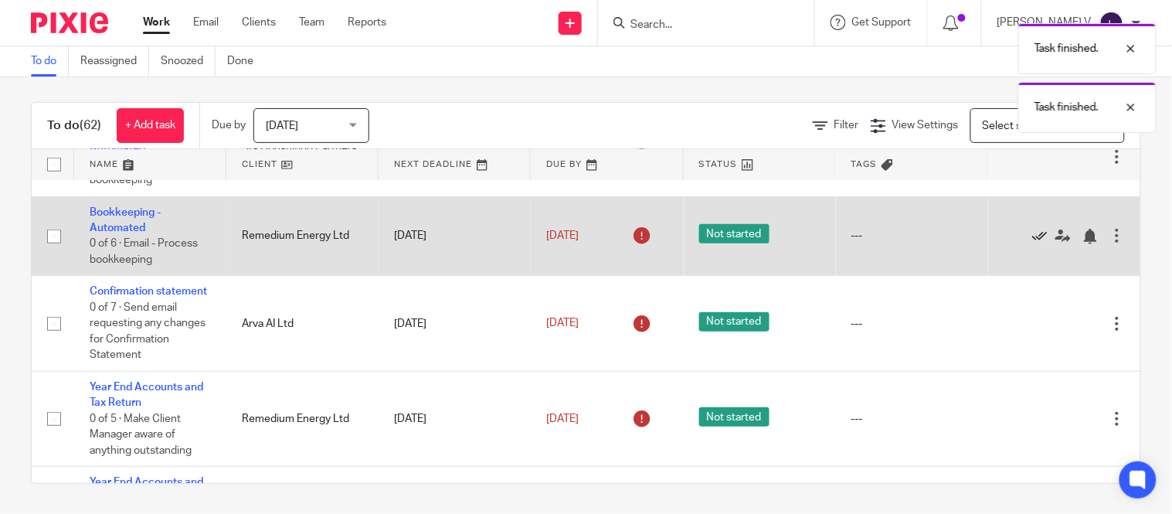
click at [1032, 244] on icon at bounding box center [1039, 236] width 15 height 15
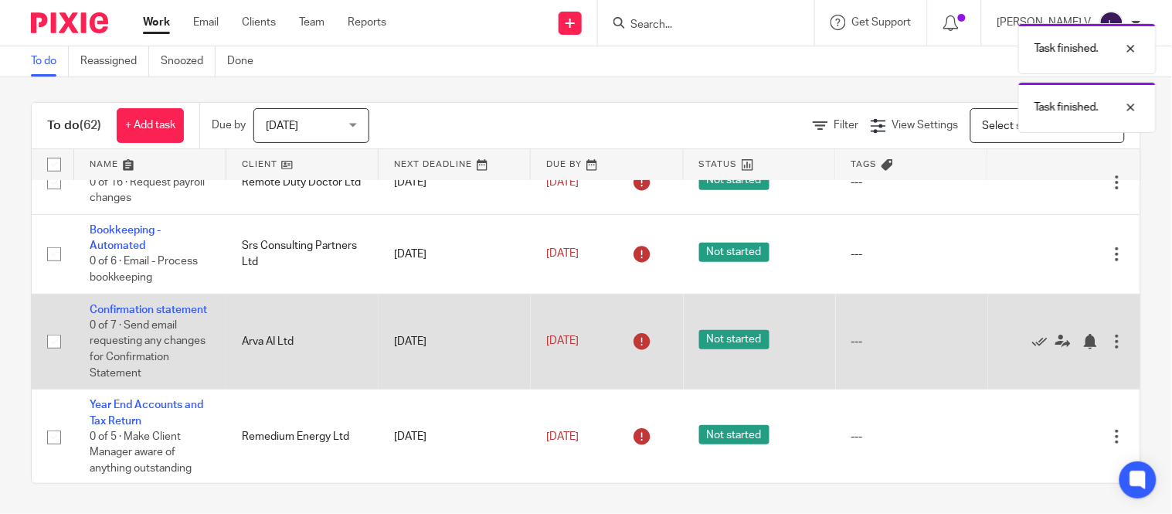
scroll to position [1569, 0]
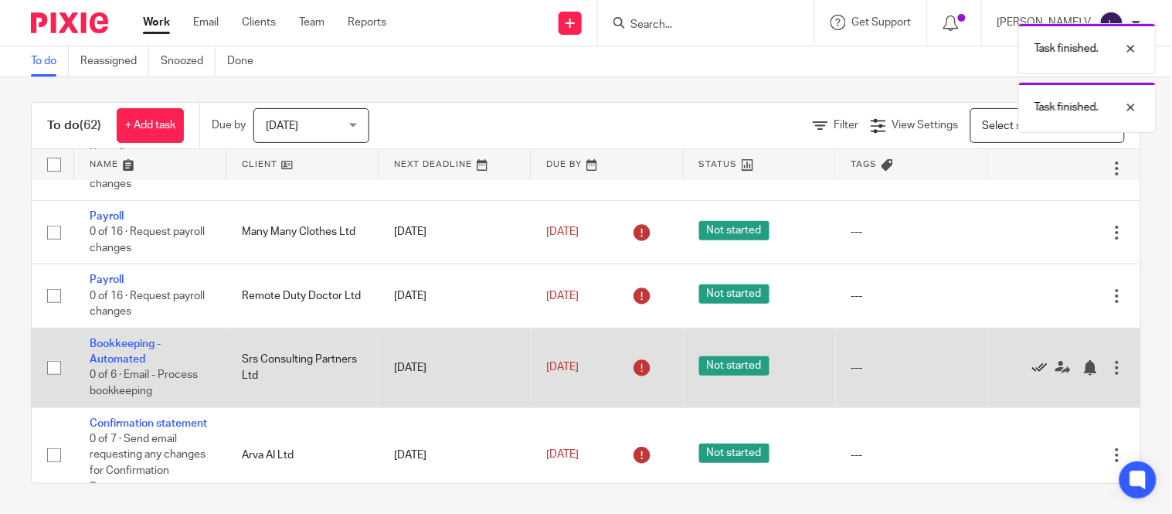
click at [1032, 376] on icon at bounding box center [1039, 367] width 15 height 15
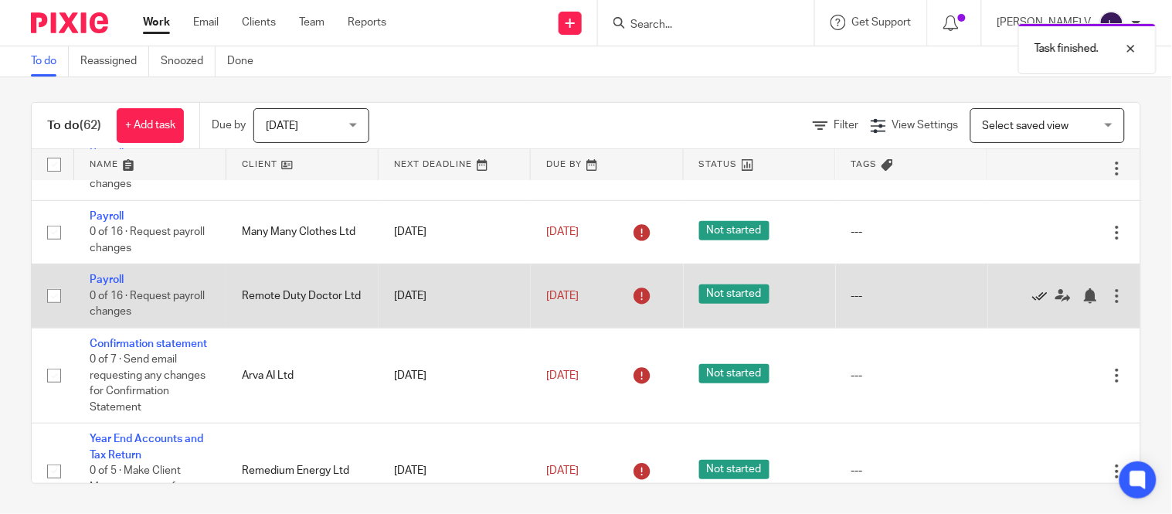
click at [1032, 304] on icon at bounding box center [1039, 295] width 15 height 15
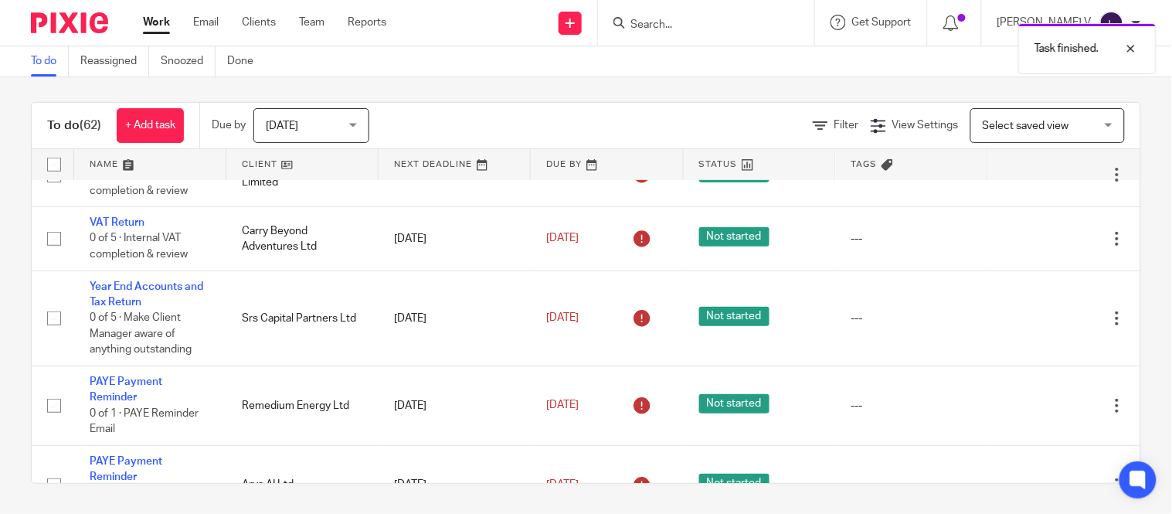
scroll to position [0, 0]
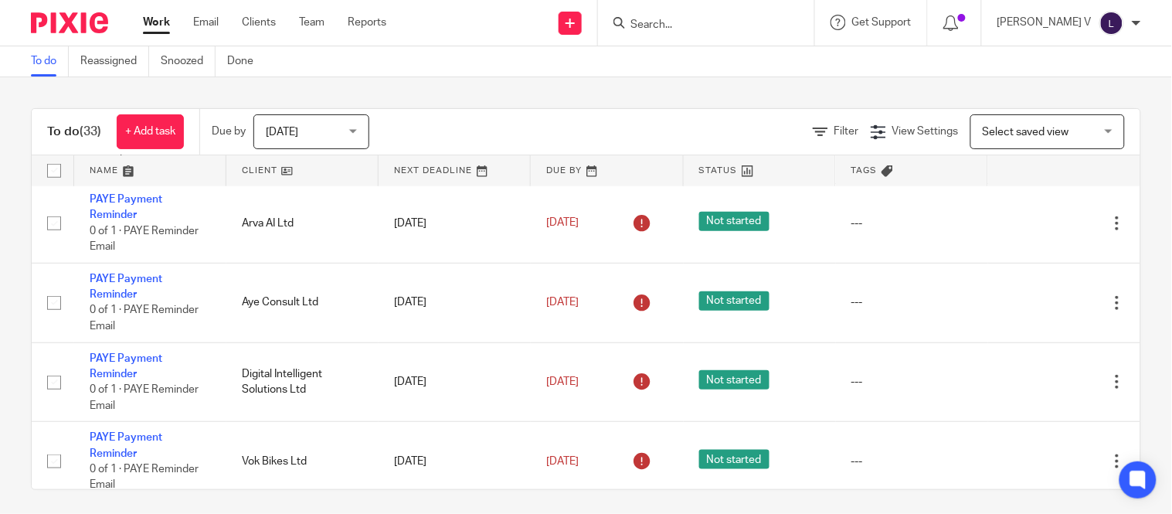
scroll to position [403, 0]
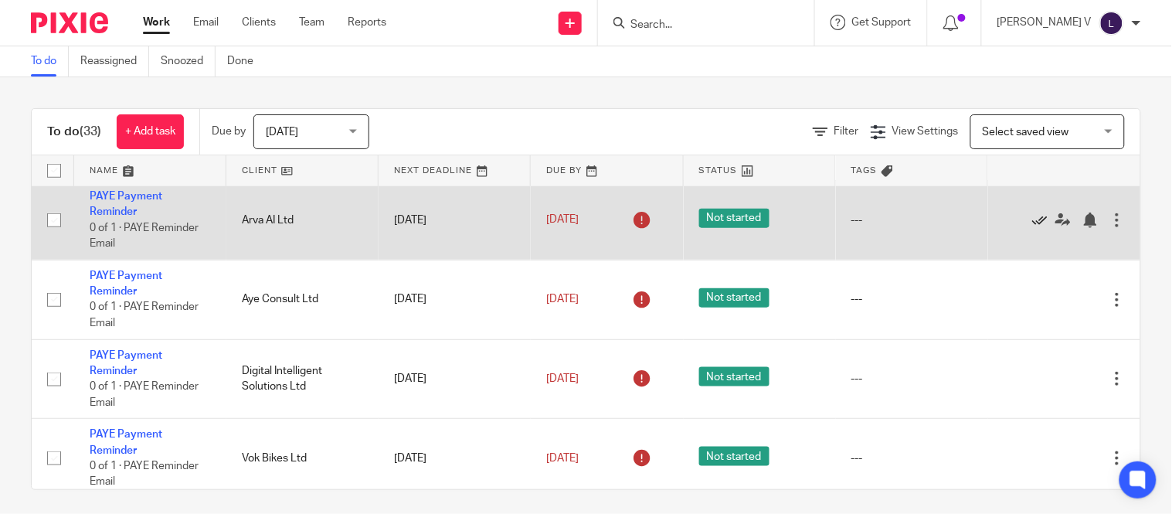
click at [1032, 228] on icon at bounding box center [1039, 220] width 15 height 15
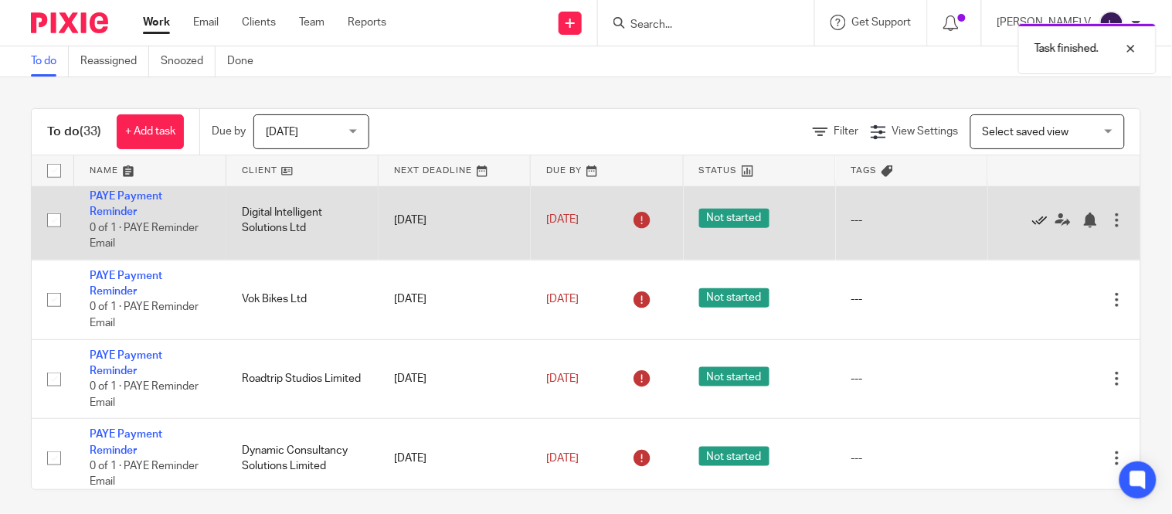
click at [1032, 228] on icon at bounding box center [1039, 220] width 15 height 15
click at [1004, 233] on div "Edit task Delete" at bounding box center [1064, 220] width 121 height 39
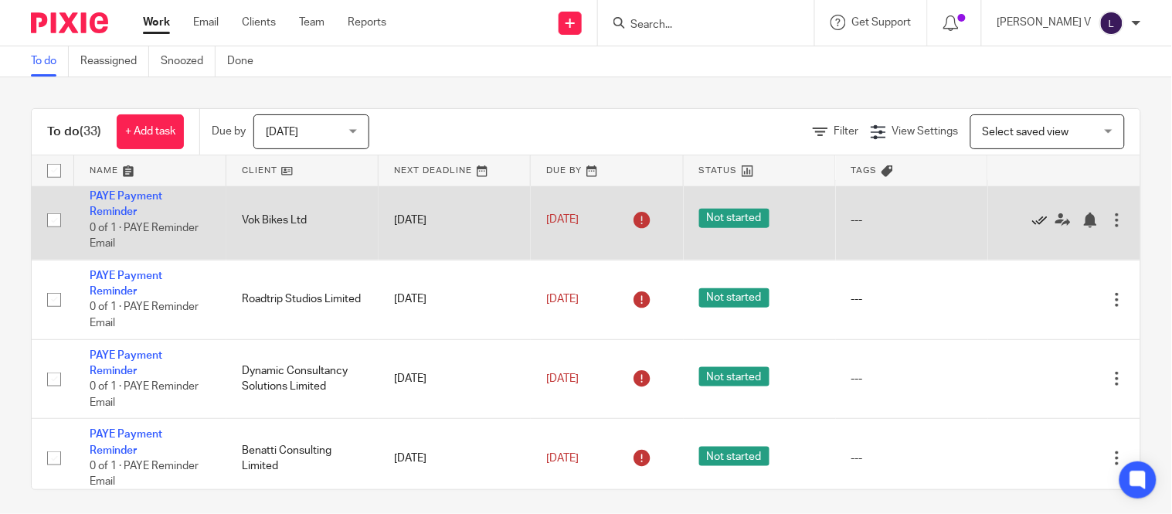
click at [1032, 225] on icon at bounding box center [1039, 220] width 15 height 15
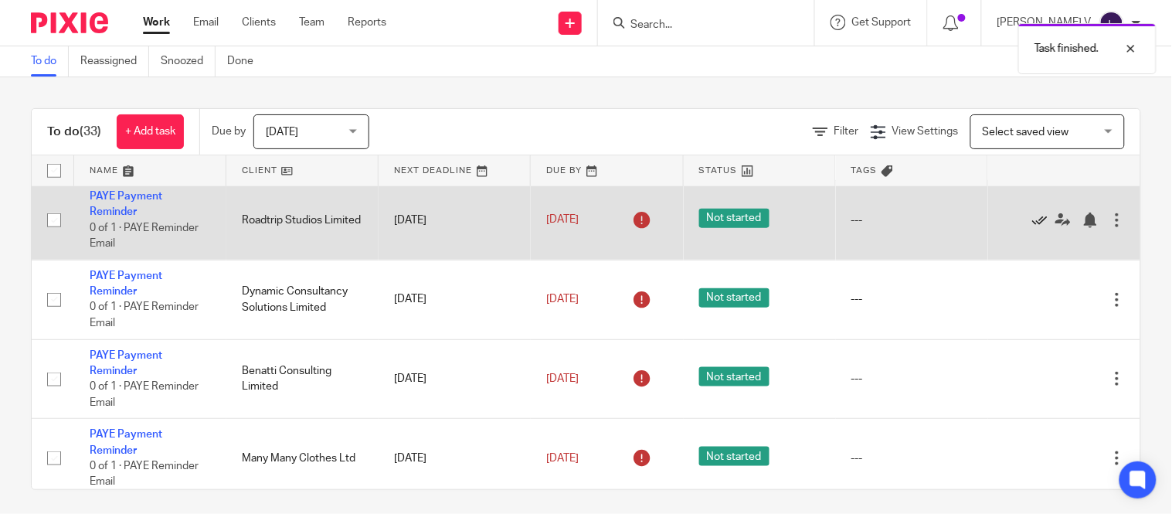
click at [1032, 225] on icon at bounding box center [1039, 220] width 15 height 15
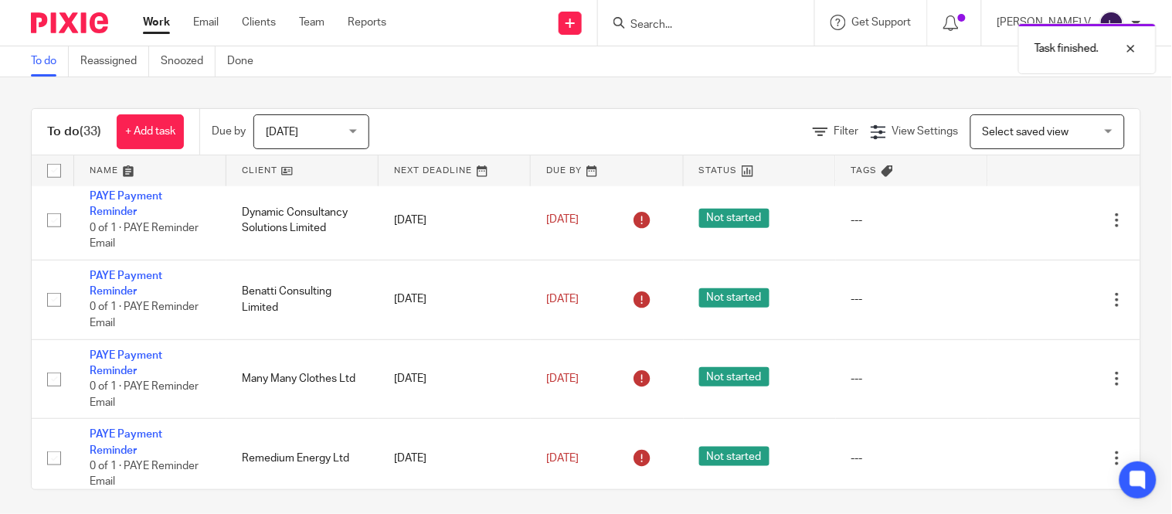
click at [1032, 225] on icon at bounding box center [1039, 220] width 15 height 15
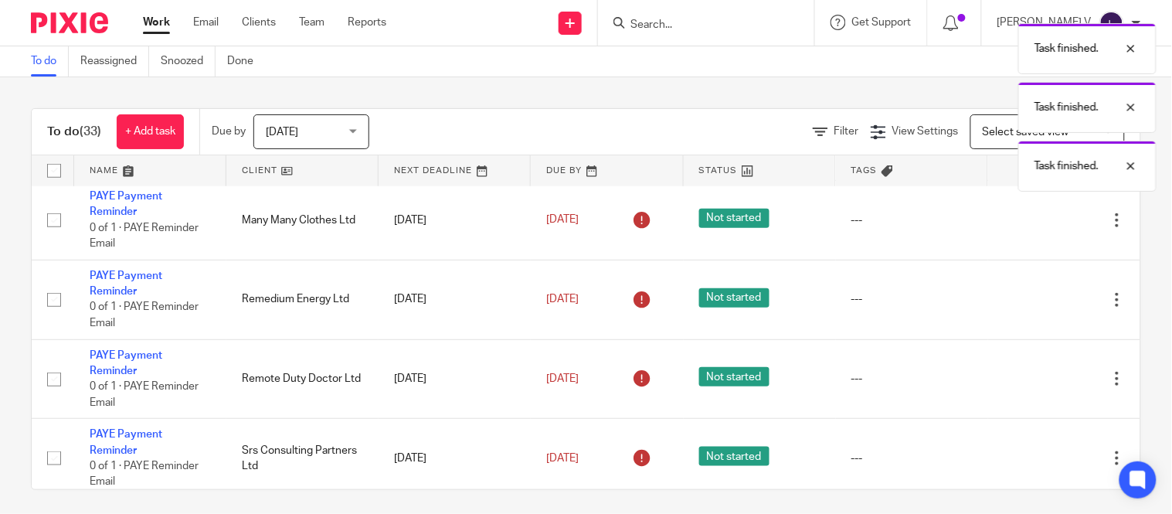
click at [1032, 225] on icon at bounding box center [1039, 220] width 15 height 15
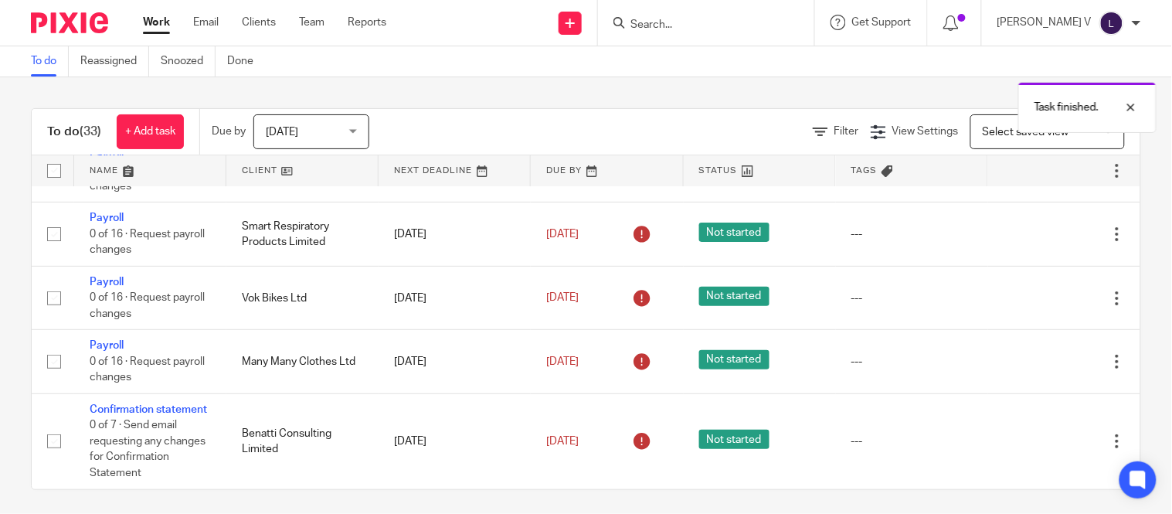
scroll to position [6, 0]
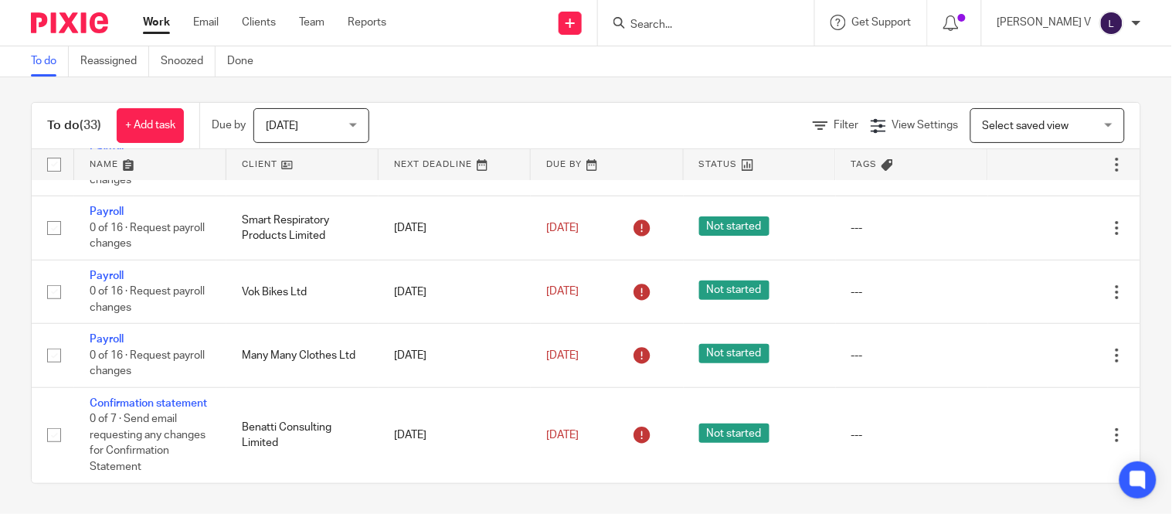
click at [56, 63] on link "To do" at bounding box center [50, 61] width 38 height 30
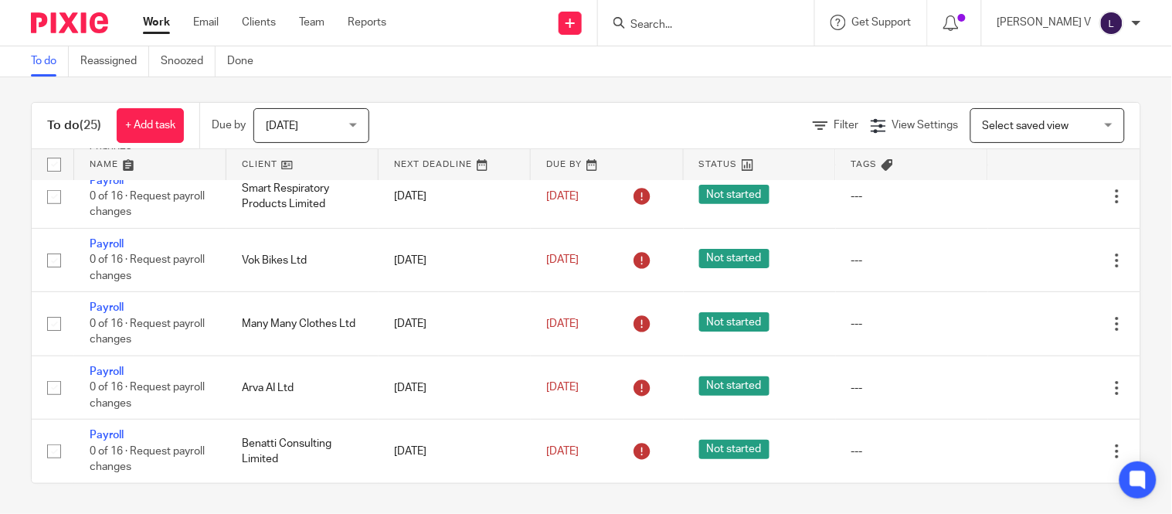
scroll to position [1693, 0]
